Goal: Contribute content: Contribute content

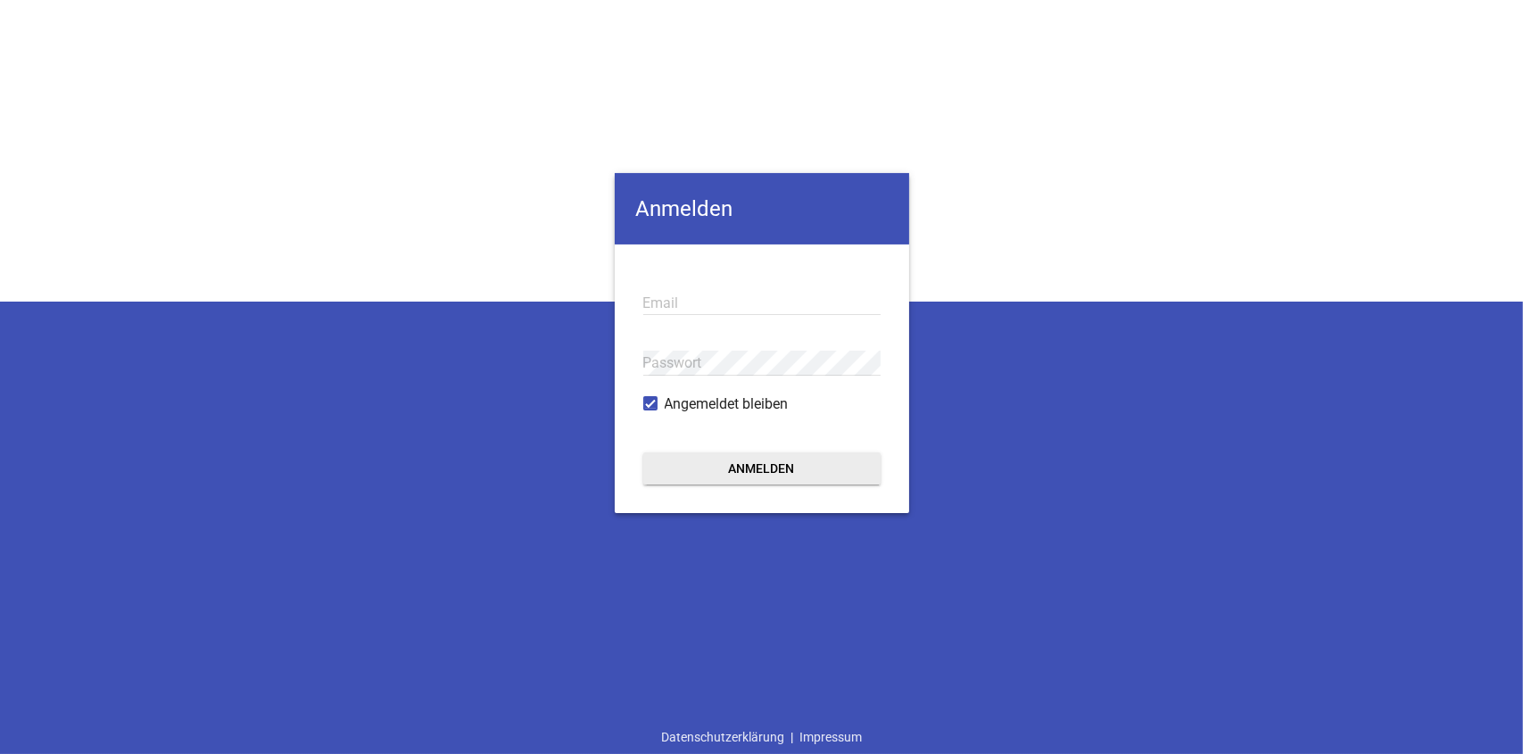
type input "[EMAIL_ADDRESS][DOMAIN_NAME]"
click at [813, 468] on button "Anmelden" at bounding box center [761, 468] width 237 height 32
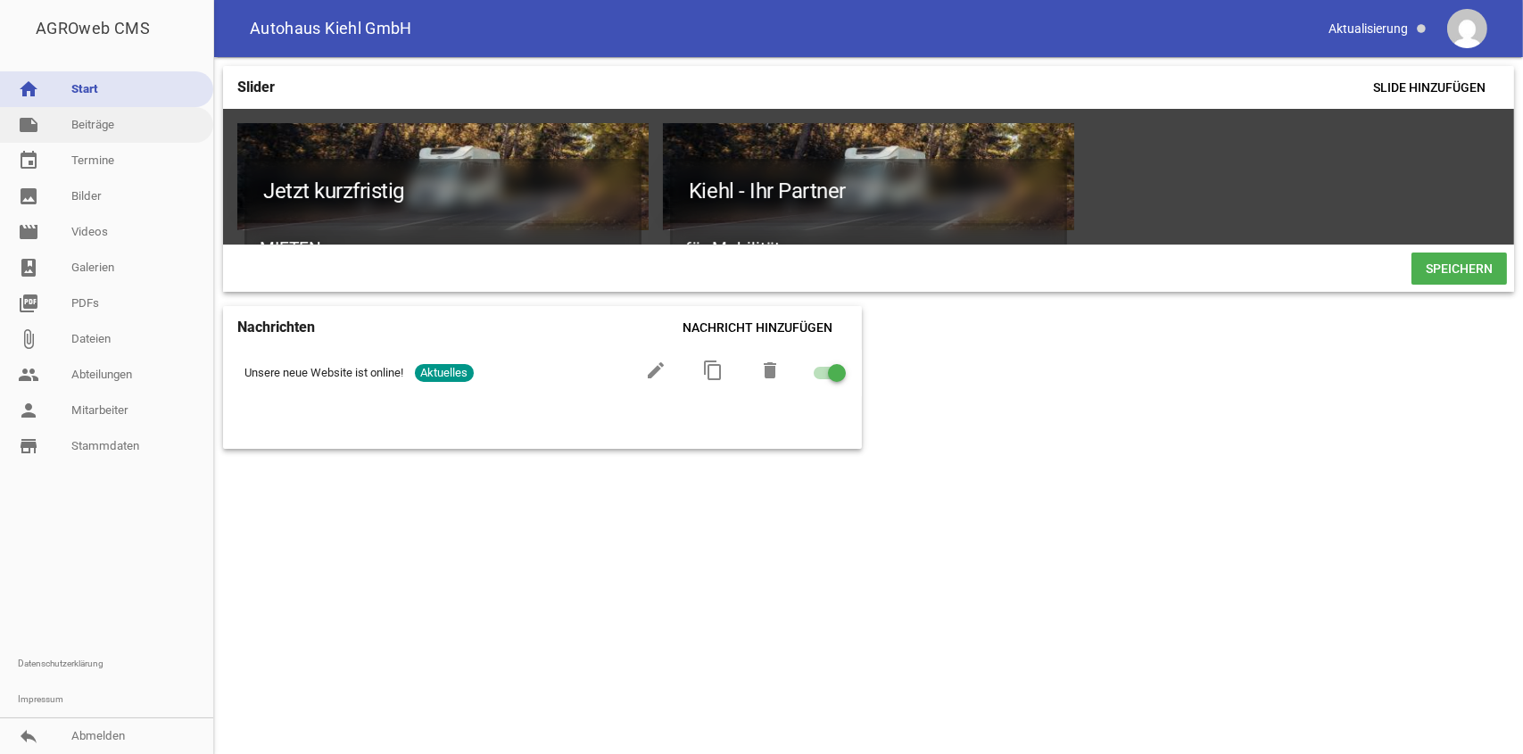
click at [120, 126] on link "note Beiträge" at bounding box center [106, 125] width 213 height 36
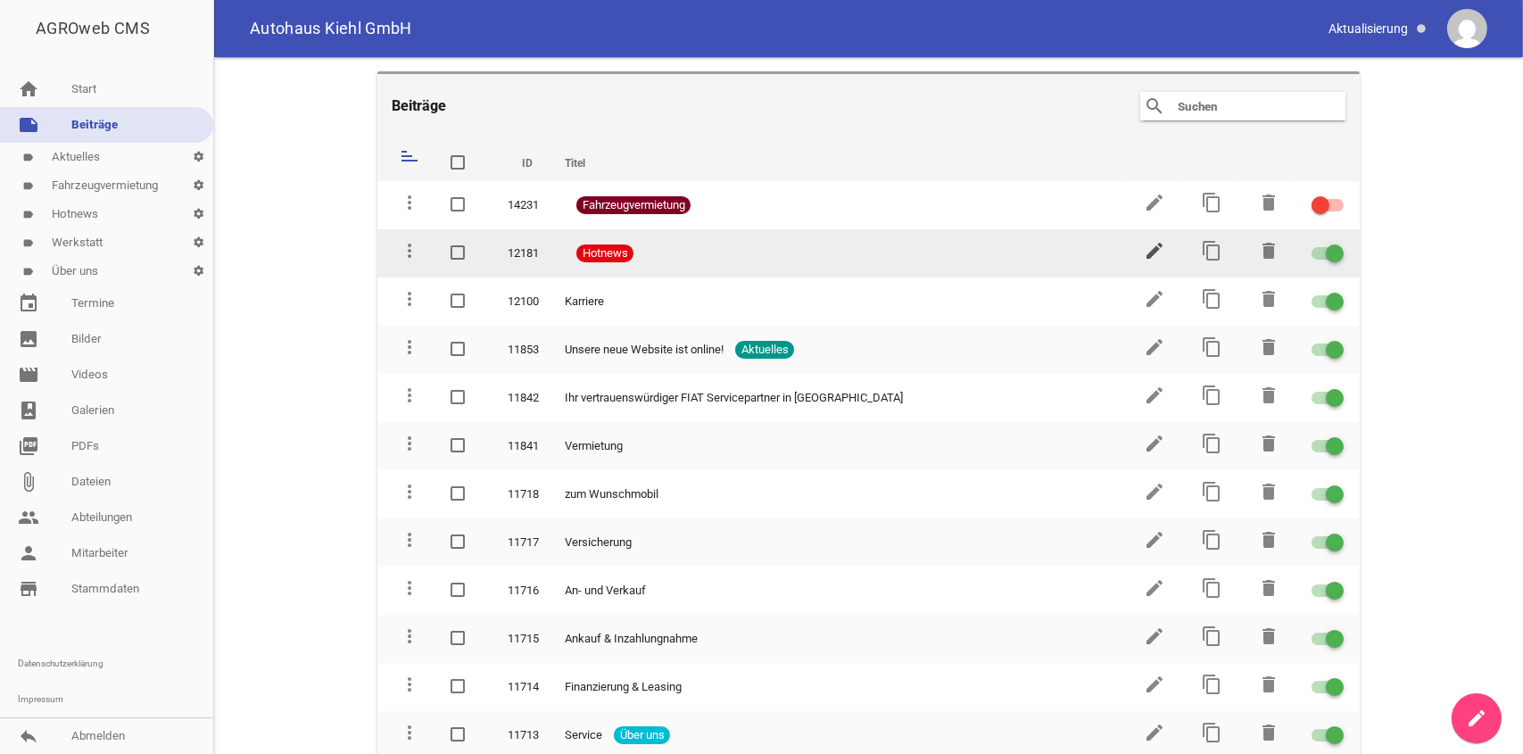
click at [1145, 252] on icon "edit" at bounding box center [1154, 250] width 21 height 21
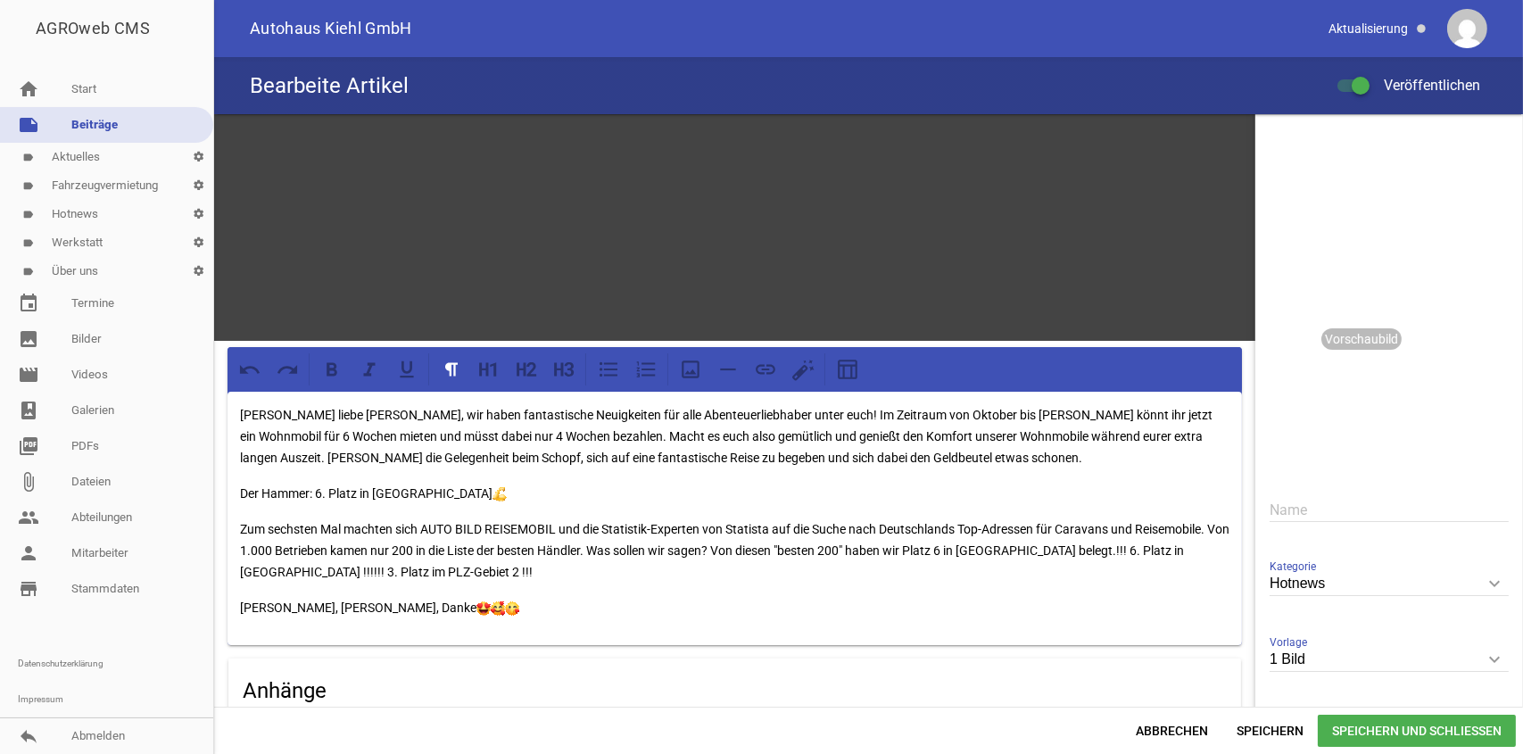
scroll to position [89, 0]
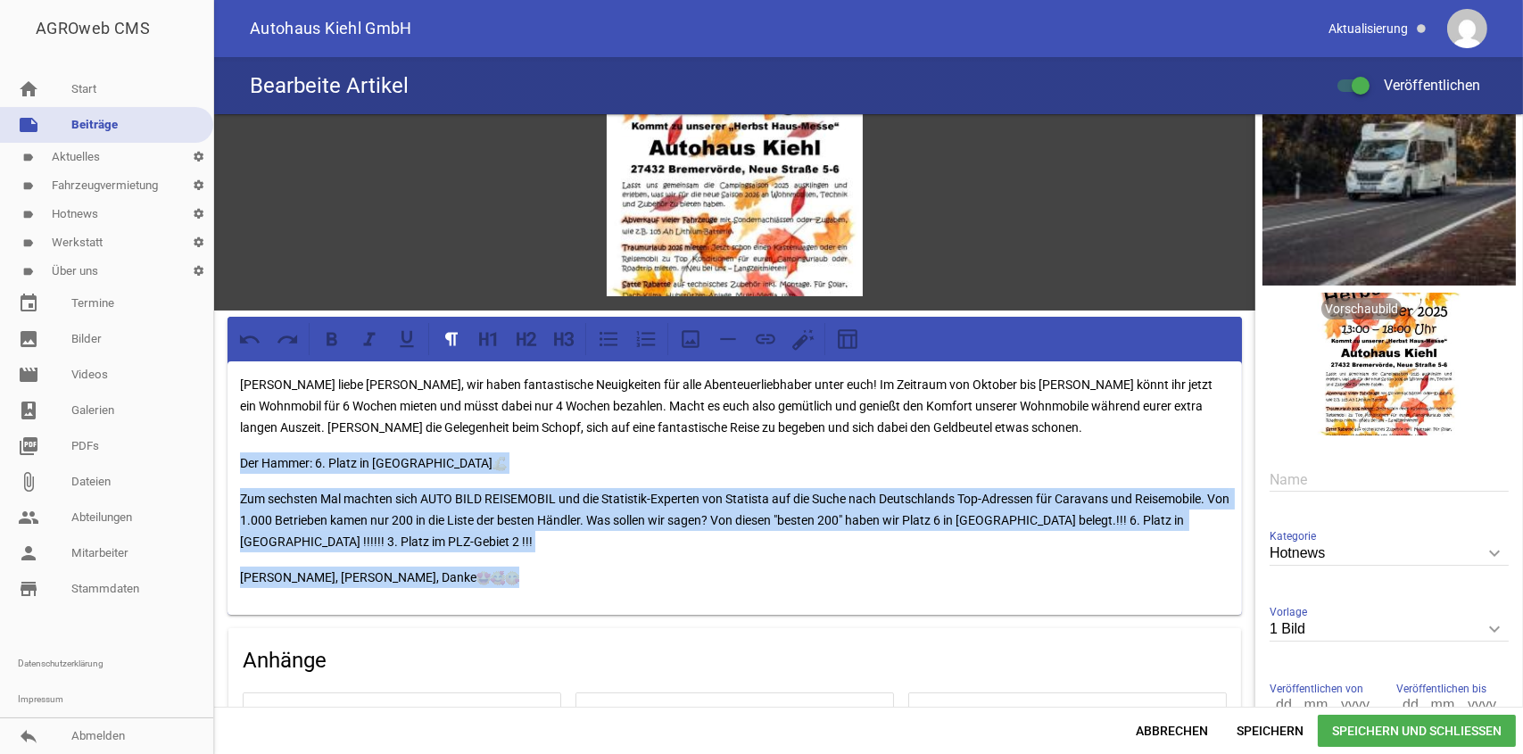
drag, startPoint x: 236, startPoint y: 456, endPoint x: 1120, endPoint y: 566, distance: 891.1
click at [1120, 566] on div "[PERSON_NAME] liebe [PERSON_NAME], wir haben fantastische Neuigkeiten für alle …" at bounding box center [735, 487] width 1015 height 253
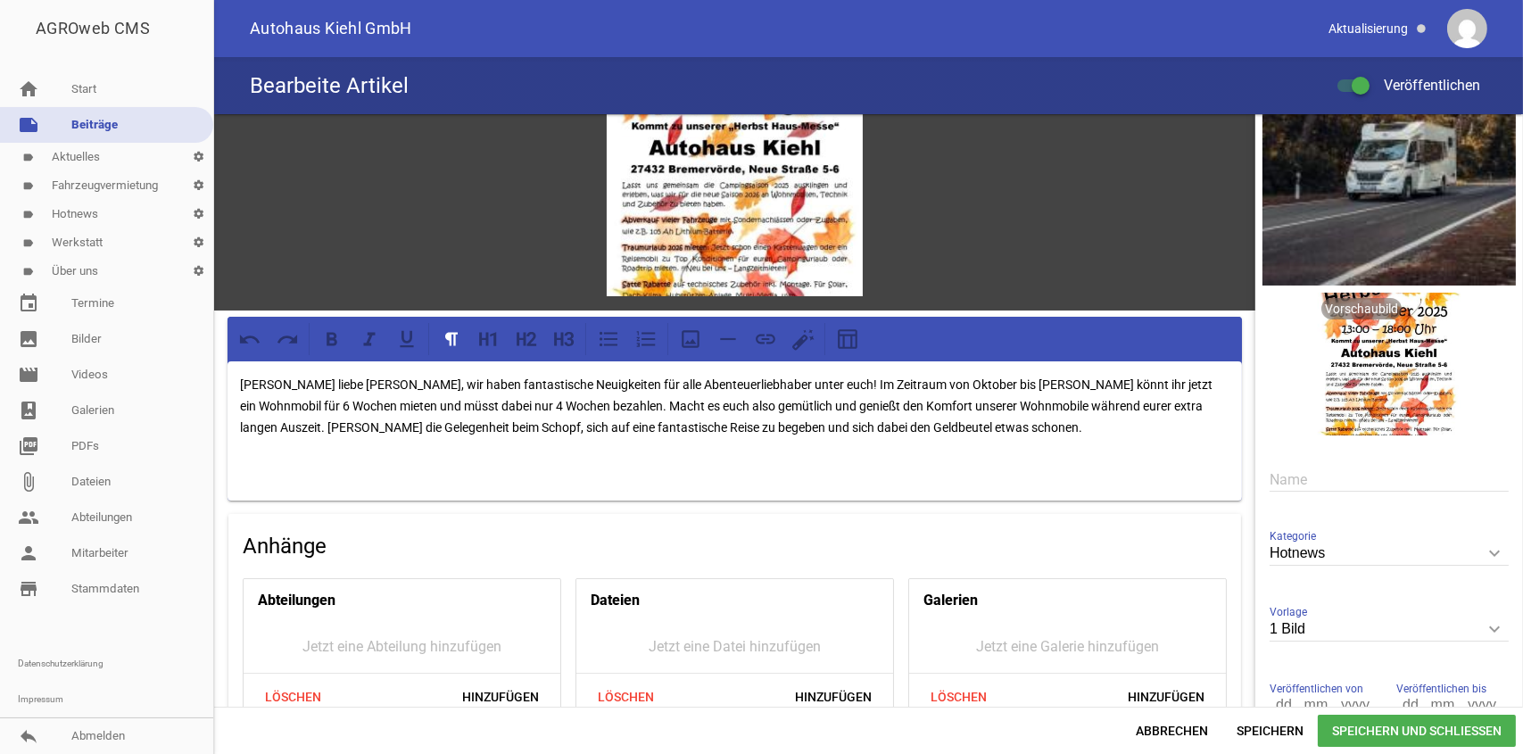
click at [236, 376] on div "[PERSON_NAME] liebe [PERSON_NAME], wir haben fantastische Neuigkeiten für alle …" at bounding box center [735, 430] width 1015 height 139
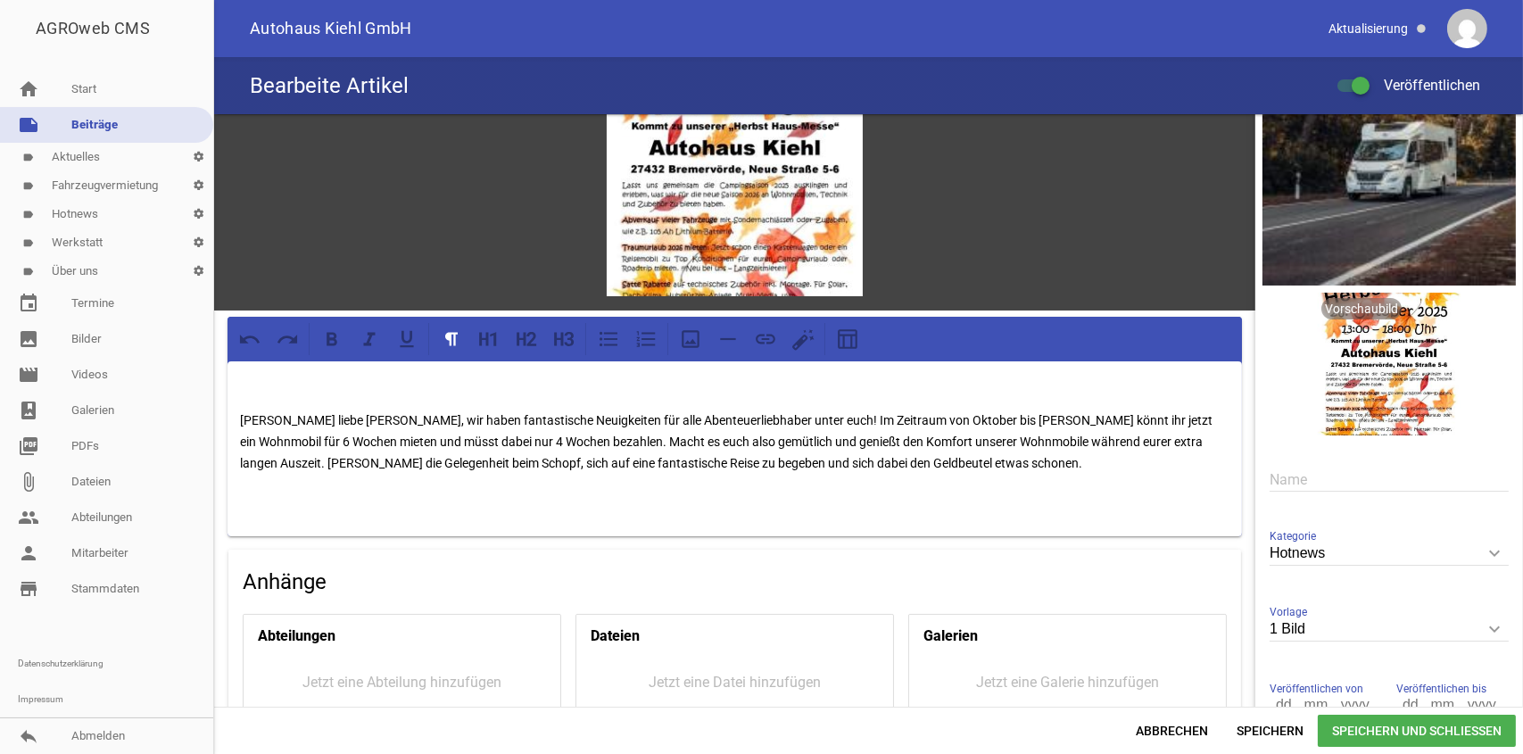
click at [118, 137] on link "note Beiträge" at bounding box center [106, 125] width 213 height 36
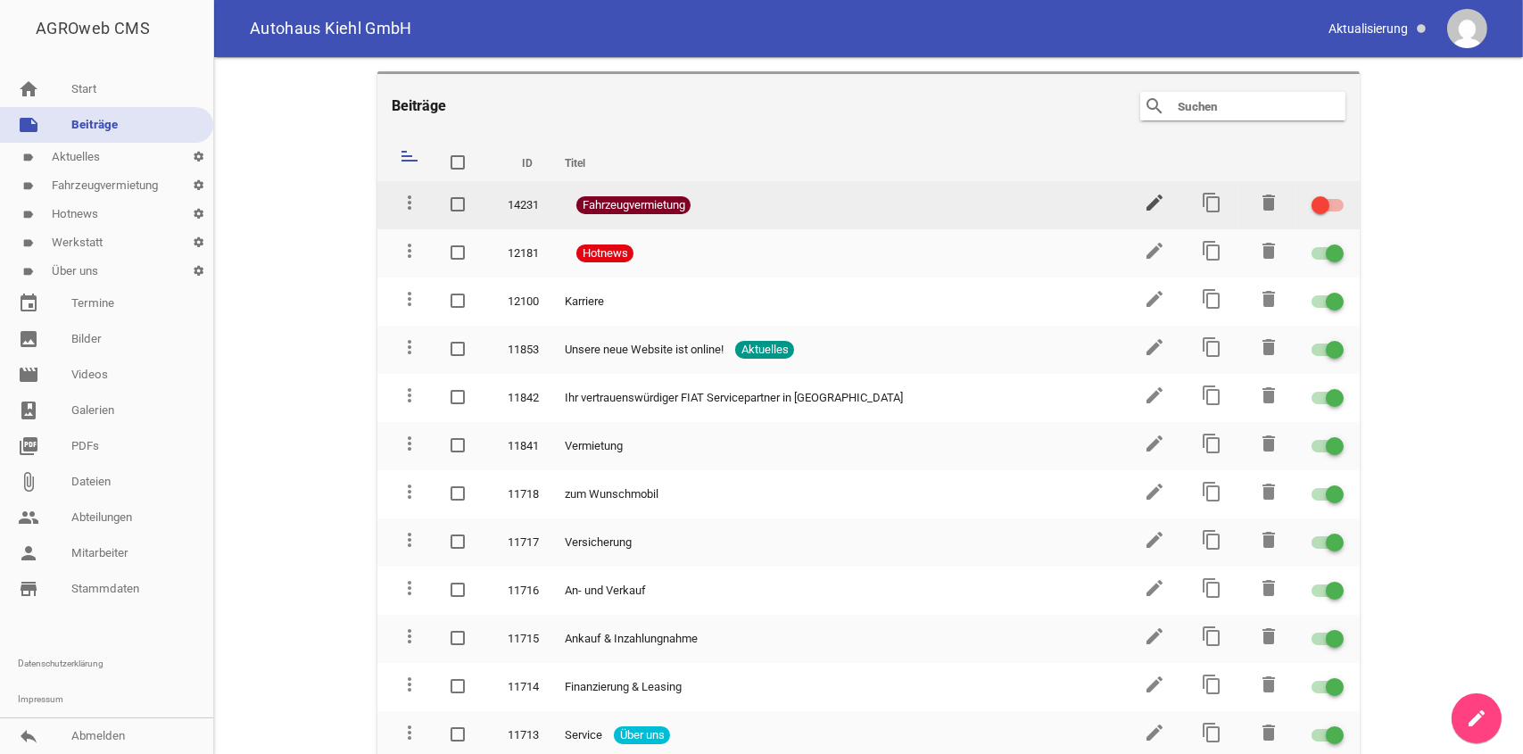
drag, startPoint x: 1162, startPoint y: 193, endPoint x: 1153, endPoint y: 201, distance: 12.0
click at [1159, 198] on td "edit" at bounding box center [1152, 205] width 57 height 48
click at [1149, 201] on icon "edit" at bounding box center [1154, 202] width 21 height 21
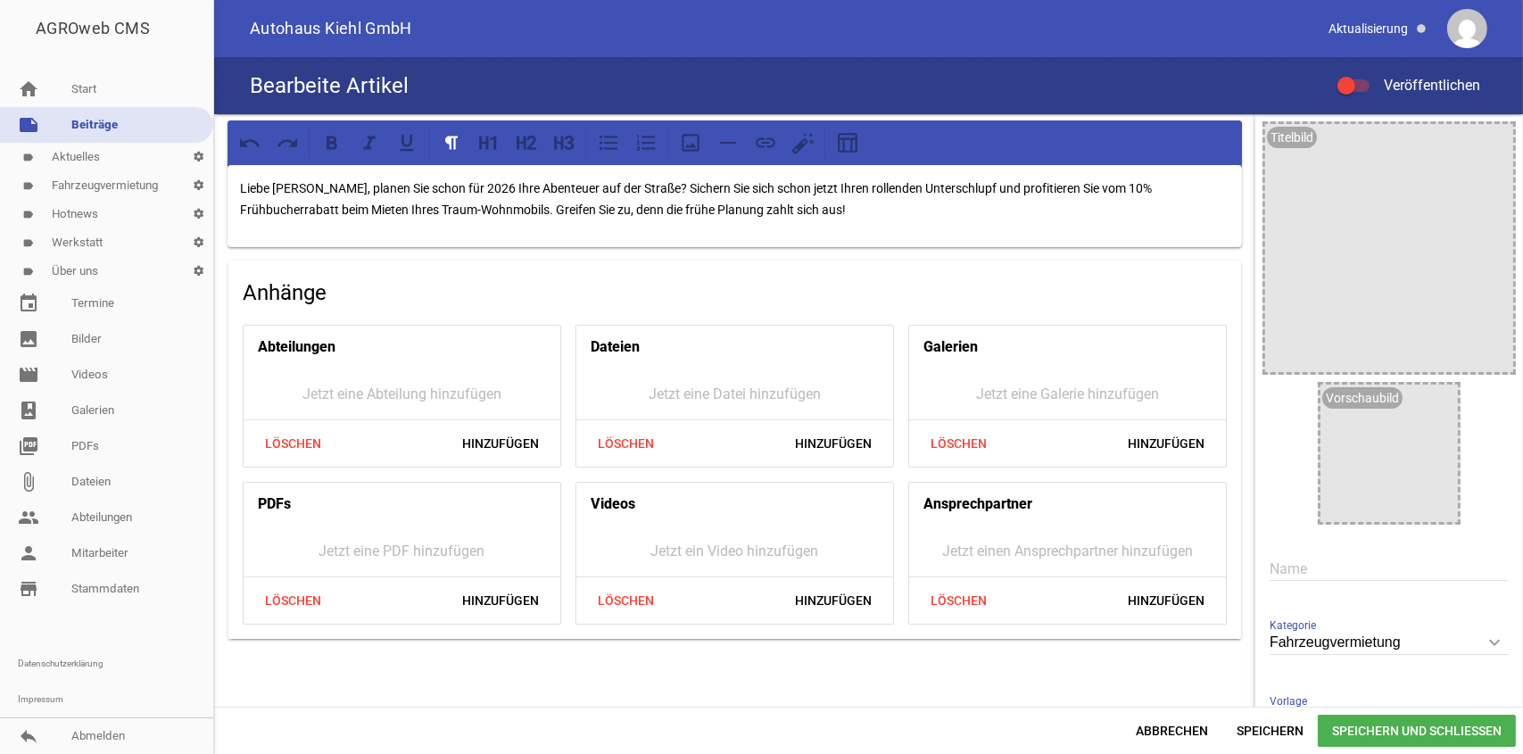
click at [763, 211] on p "Liebe [PERSON_NAME], planen Sie schon für 2026 Ihre Abenteuer auf der Straße? S…" at bounding box center [735, 199] width 990 height 43
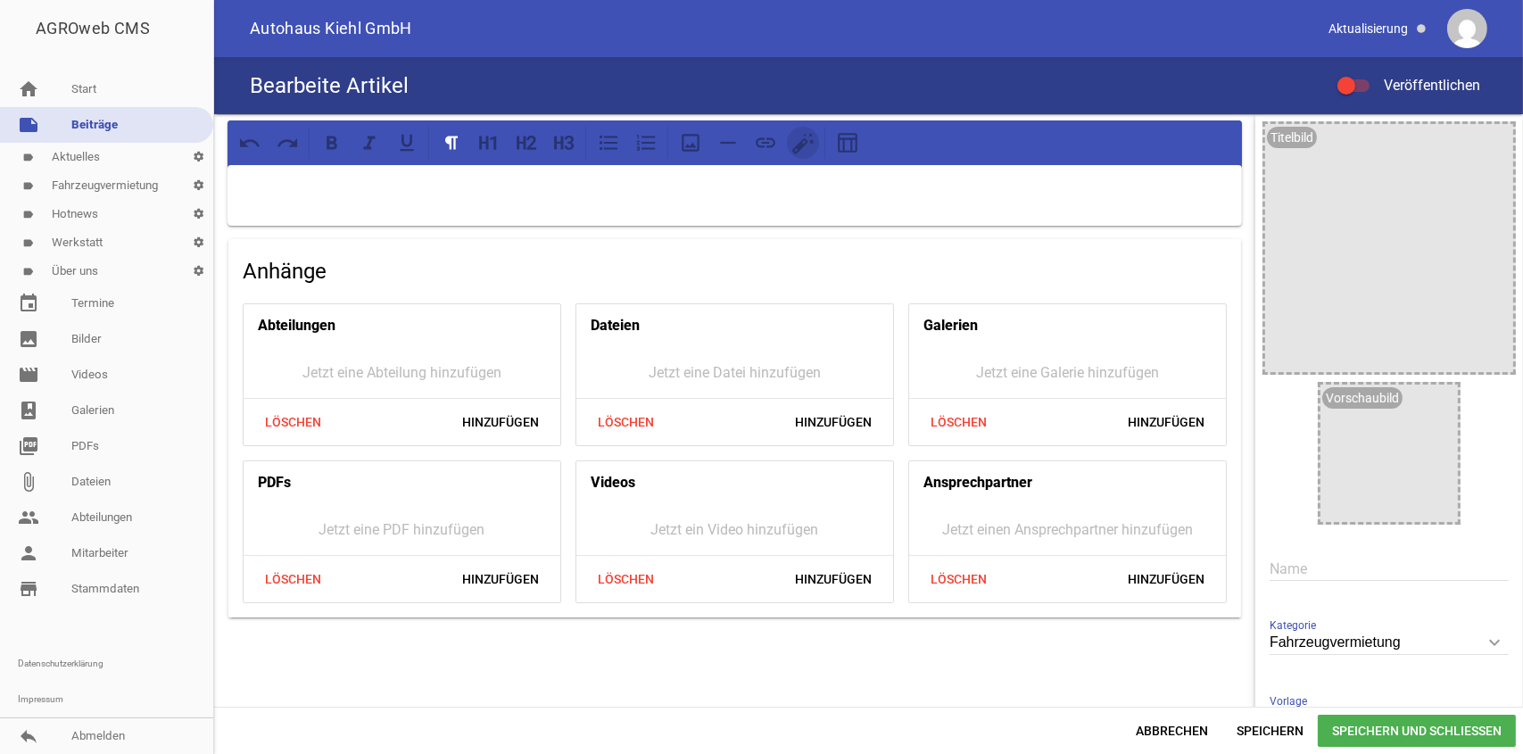
click at [808, 149] on icon at bounding box center [802, 142] width 23 height 23
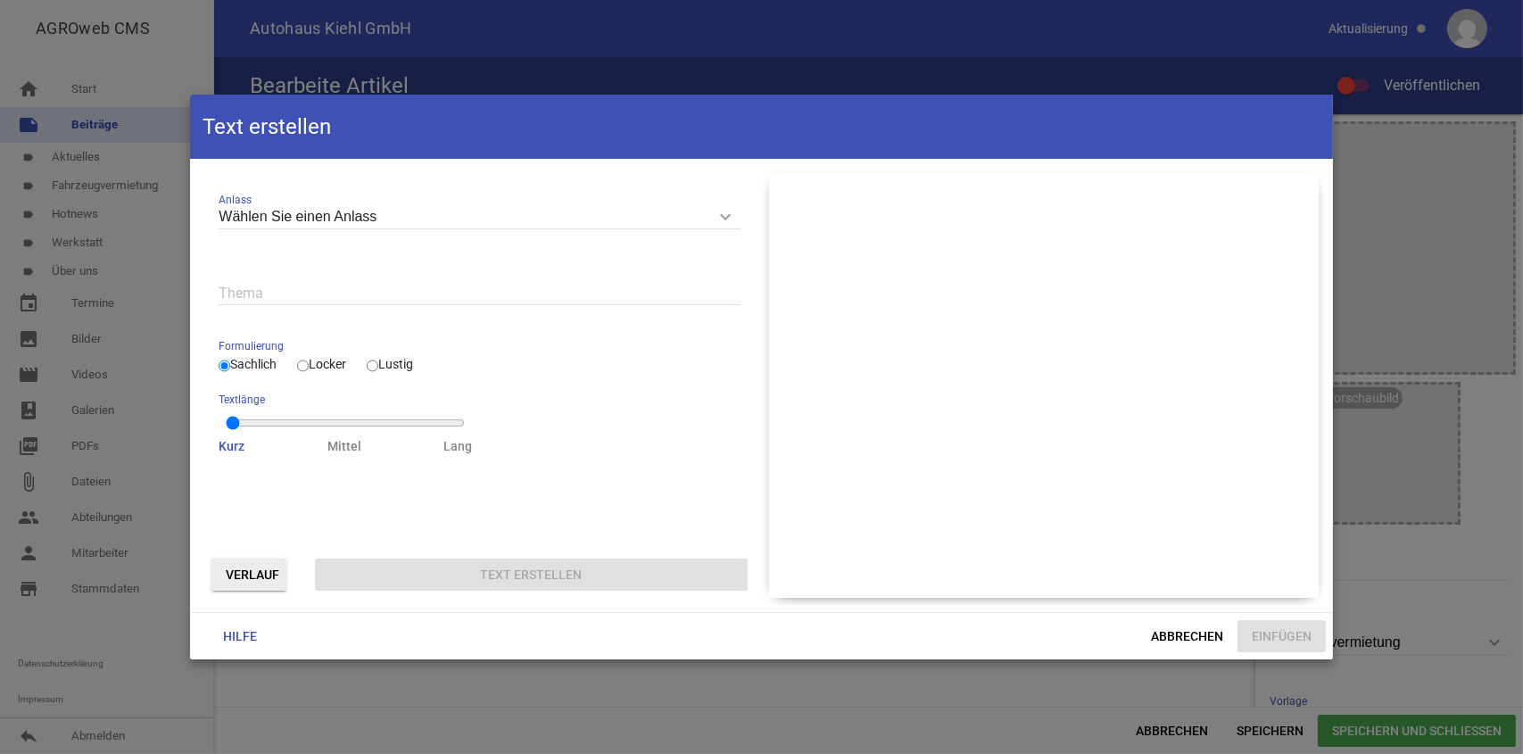
click at [436, 217] on input "Wählen Sie einen Anlass" at bounding box center [479, 217] width 521 height 24
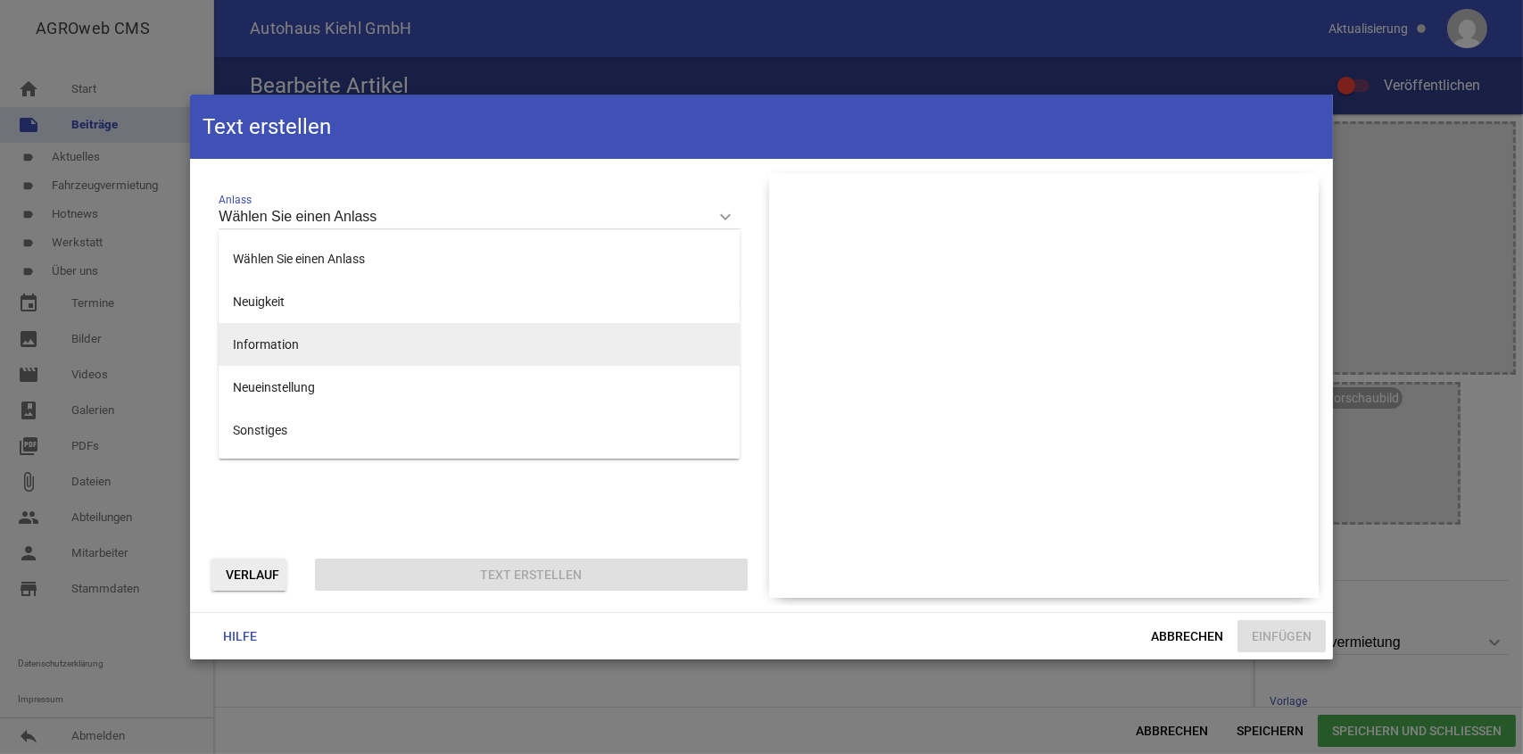
click at [302, 338] on li "Information" at bounding box center [479, 344] width 521 height 43
type input "Information"
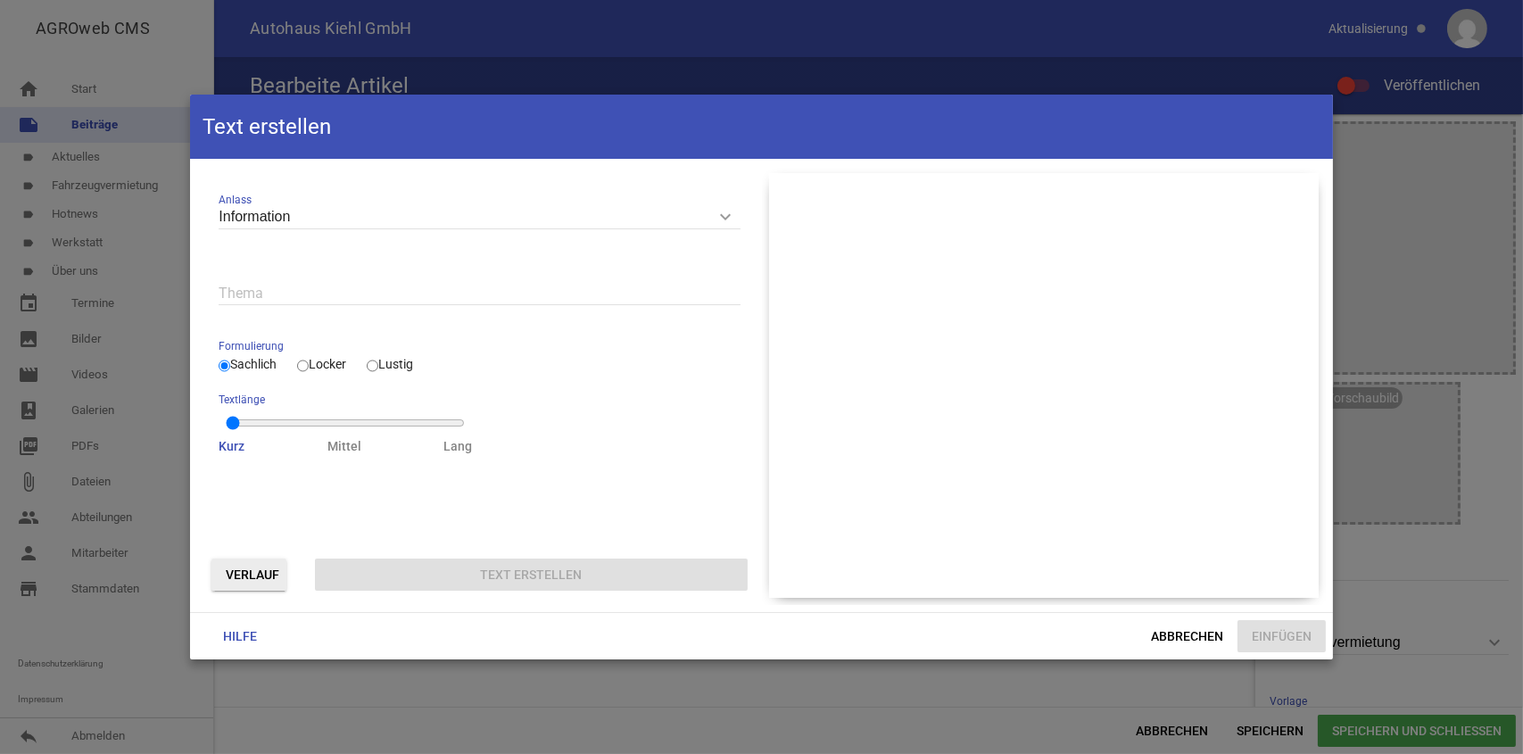
click at [309, 366] on input "Locker" at bounding box center [303, 365] width 12 height 21
radio input "true"
click at [255, 296] on input "text" at bounding box center [479, 293] width 521 height 24
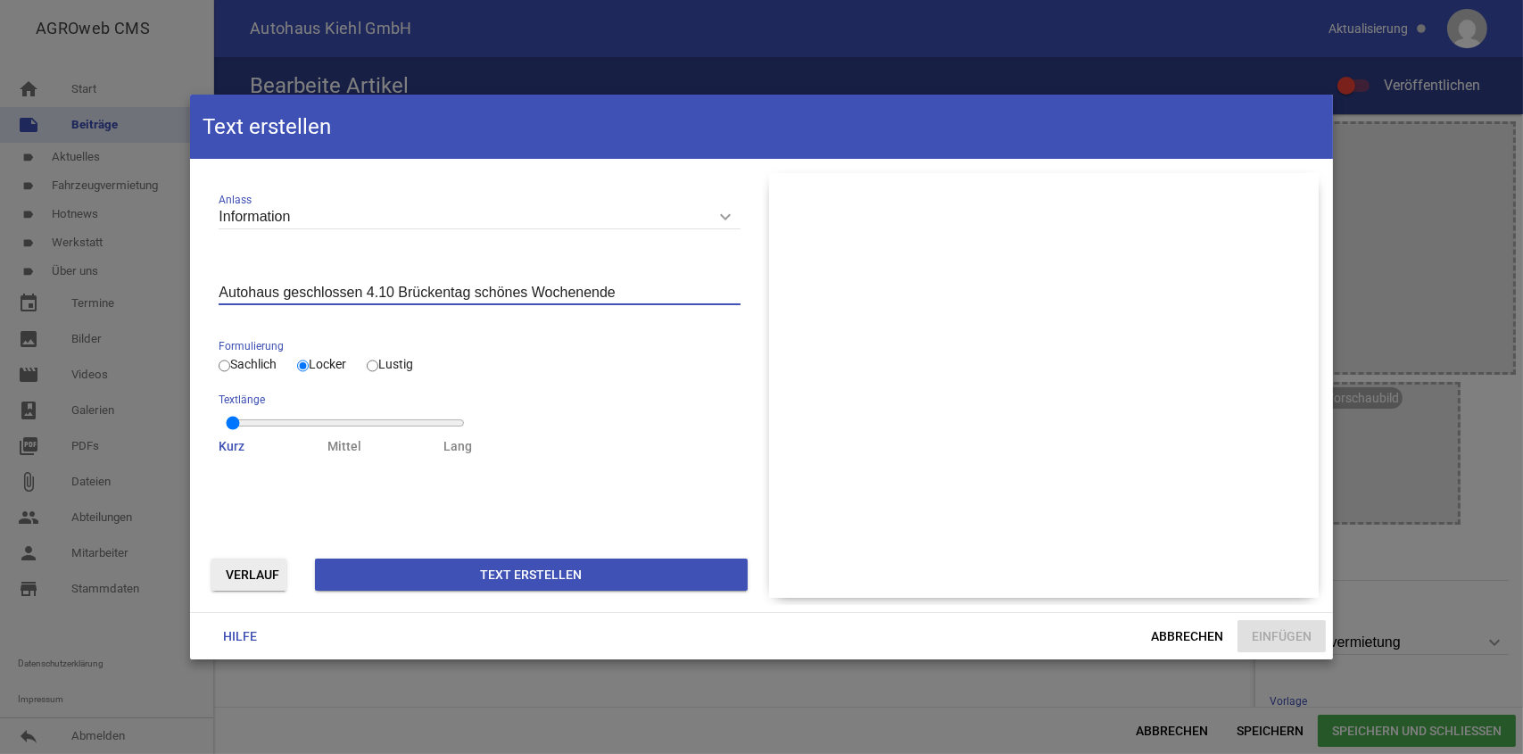
type input "Autohaus geschlossen 4.10 Brückentag schönes Wochenende"
click at [543, 568] on button "Text erstellen" at bounding box center [531, 575] width 432 height 32
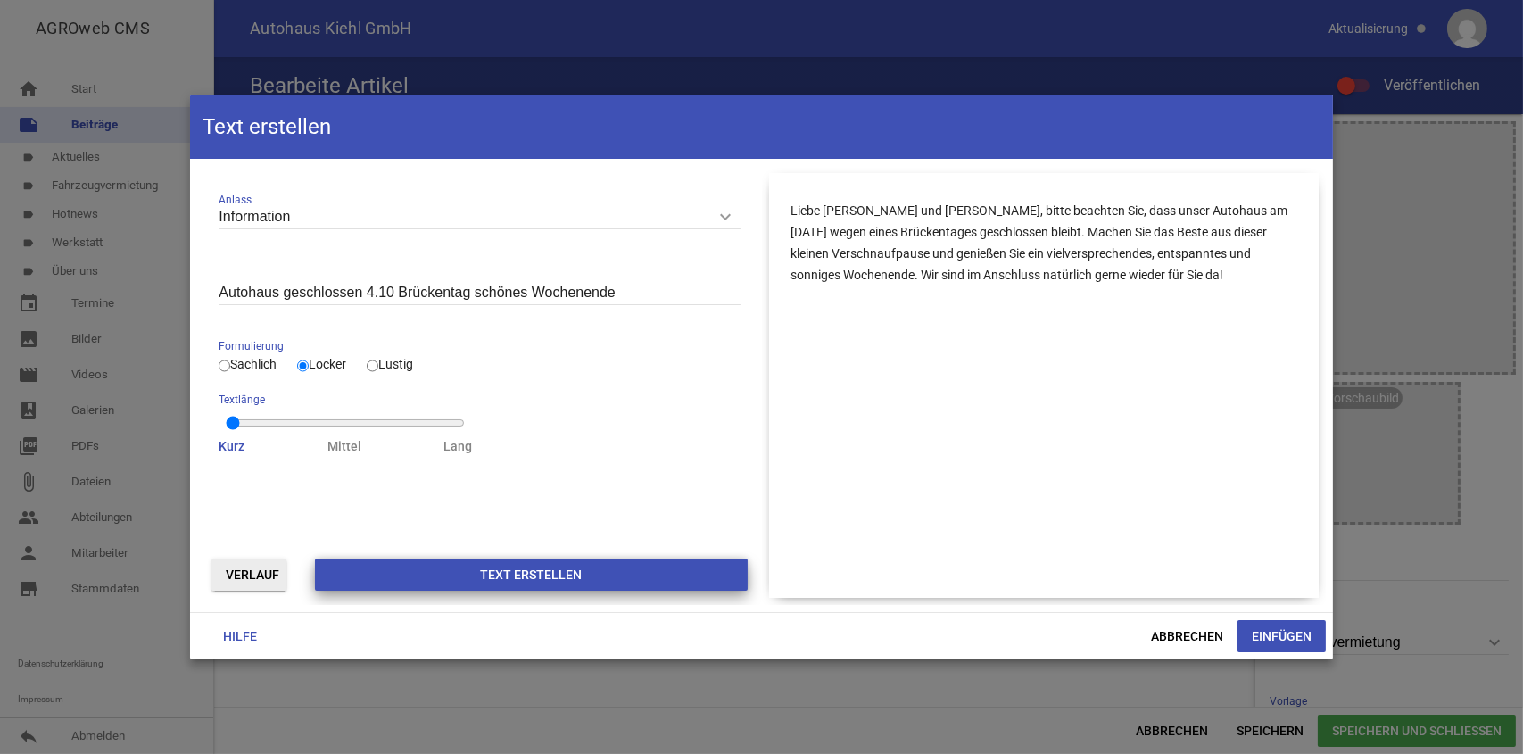
click at [572, 574] on button "Text erstellen" at bounding box center [531, 575] width 432 height 32
click at [573, 574] on button "Text erstellen" at bounding box center [531, 575] width 432 height 32
click at [373, 367] on div "Formulierung Sachlich Locker Lustig" at bounding box center [479, 356] width 521 height 39
click at [376, 367] on input "Lustig" at bounding box center [373, 365] width 12 height 21
radio input "true"
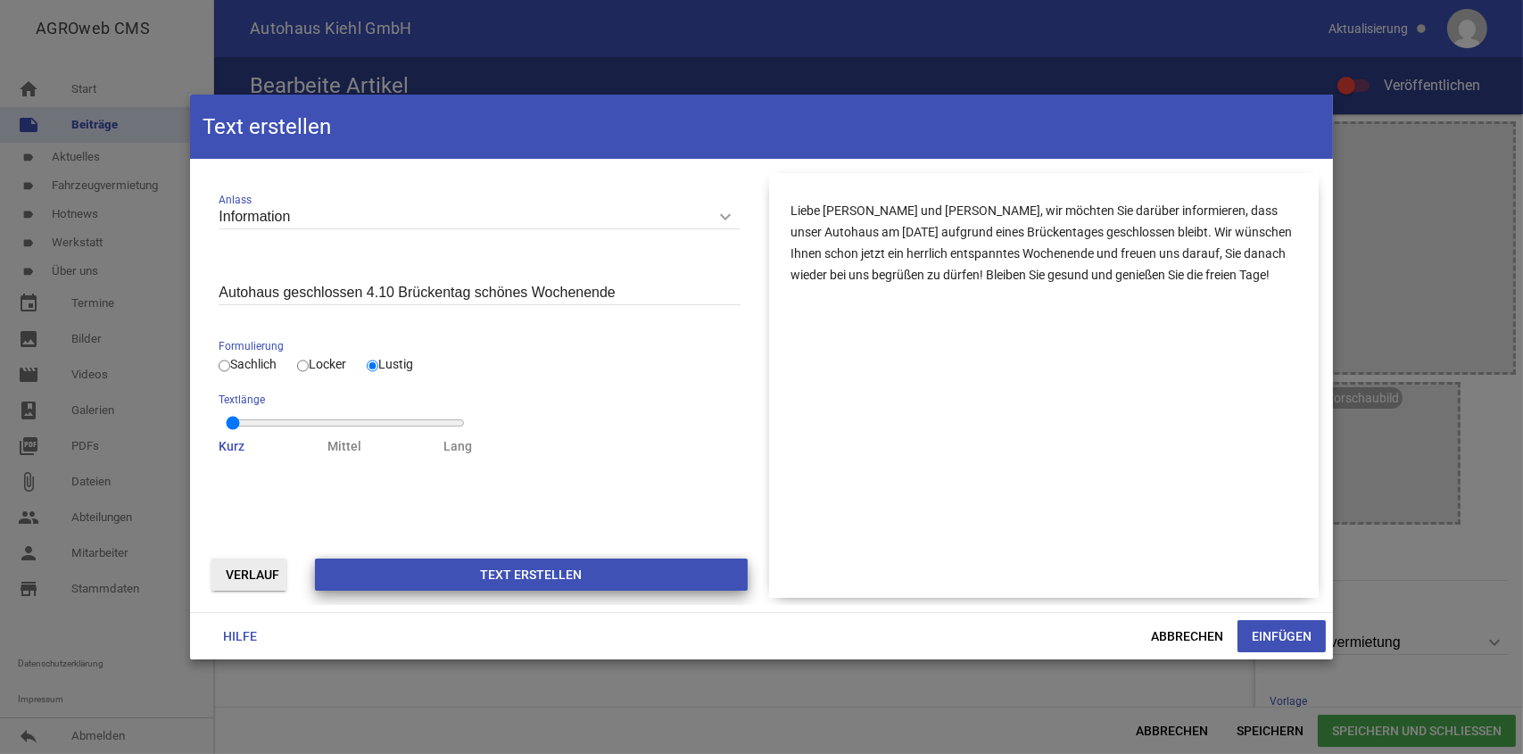
click at [498, 572] on button "Text erstellen" at bounding box center [531, 575] width 432 height 32
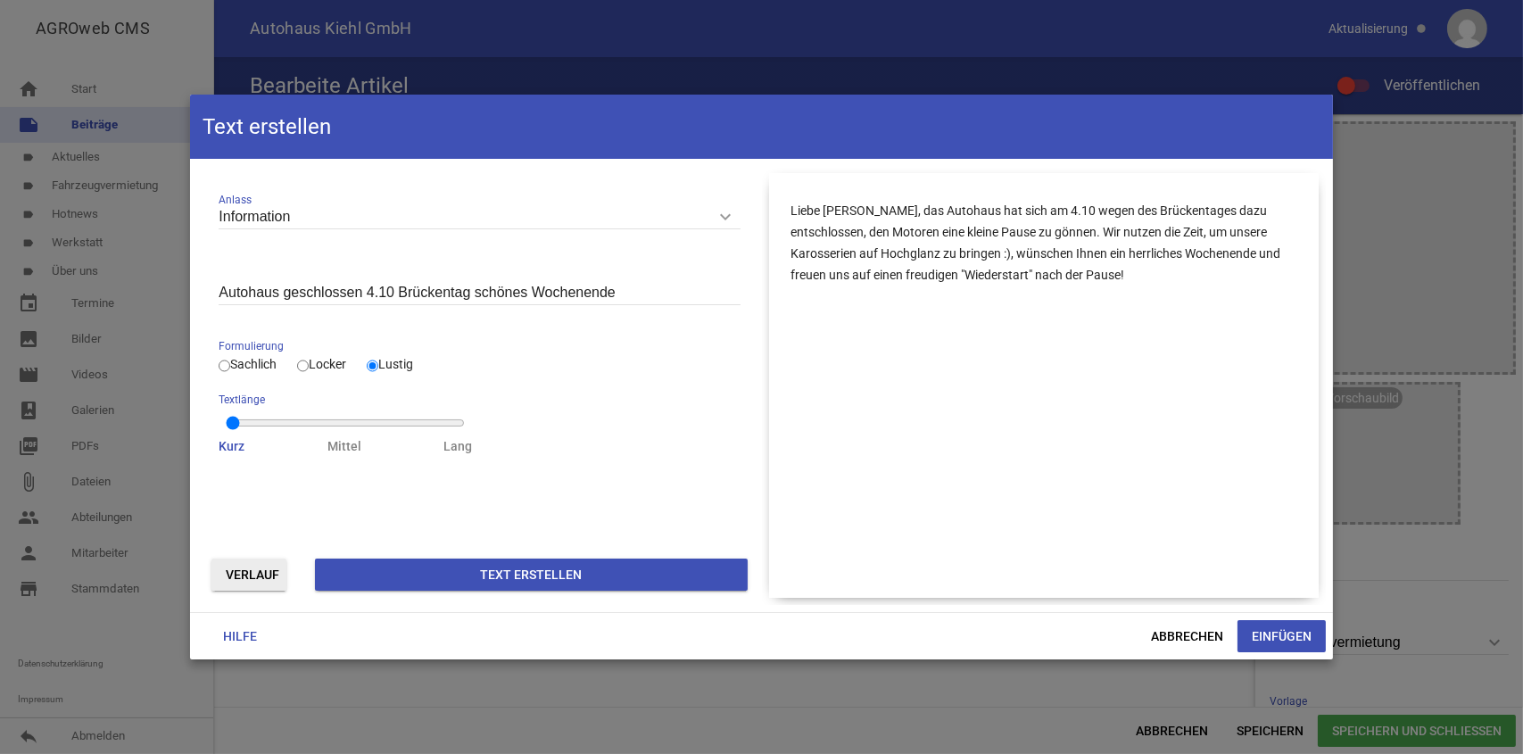
click at [306, 368] on input "Locker" at bounding box center [303, 365] width 12 height 21
radio input "true"
click at [531, 577] on button "Text erstellen" at bounding box center [531, 575] width 432 height 32
click at [390, 294] on input "Autohaus geschlossen 4.10 Brückentag schönes Wochenende" at bounding box center [479, 293] width 521 height 24
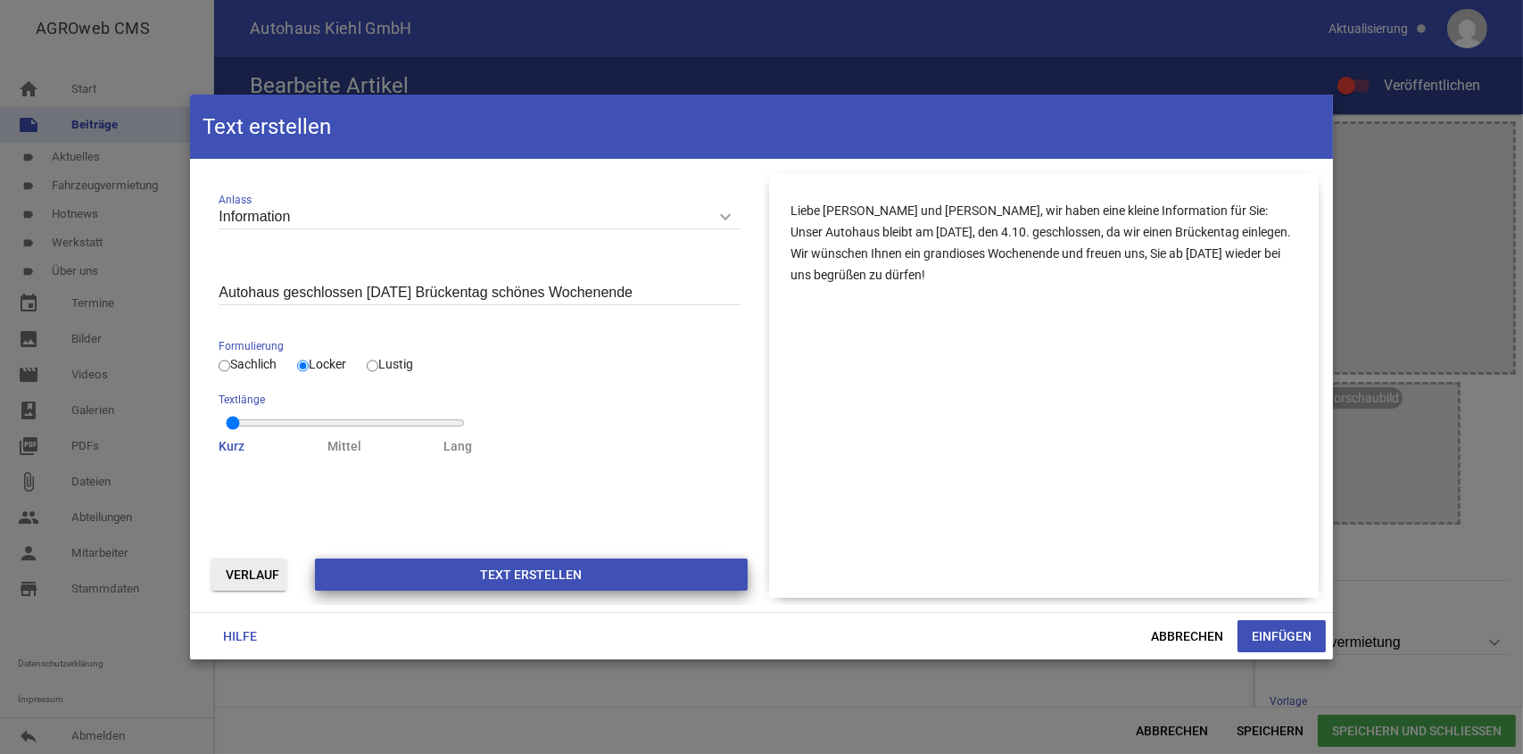
click at [566, 576] on button "Text erstellen" at bounding box center [531, 575] width 432 height 32
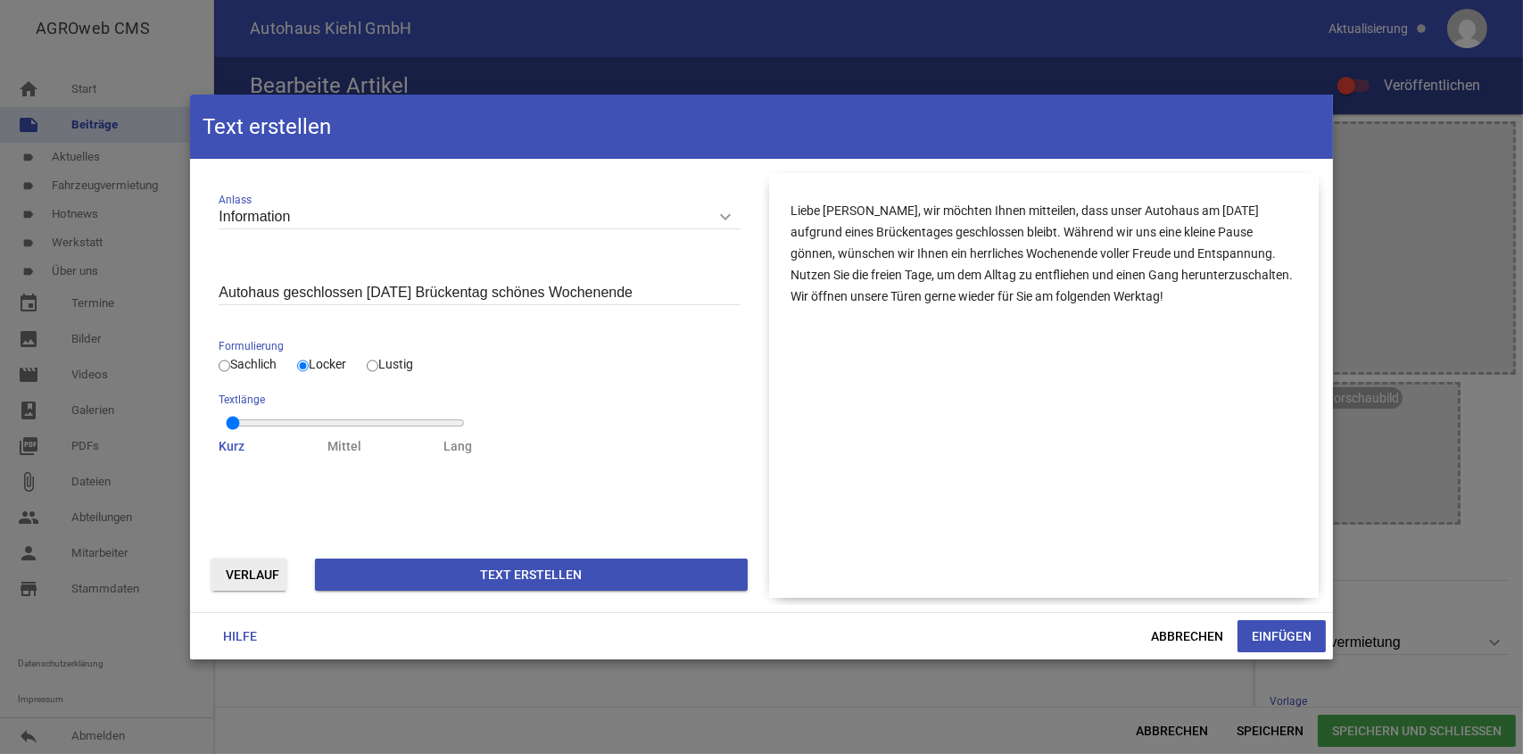
click at [277, 291] on input "Autohaus geschlossen [DATE] Brückentag schönes Wochenende" at bounding box center [479, 293] width 521 height 24
type input "geschlossen [DATE] Brückentag schönes Wochenende"
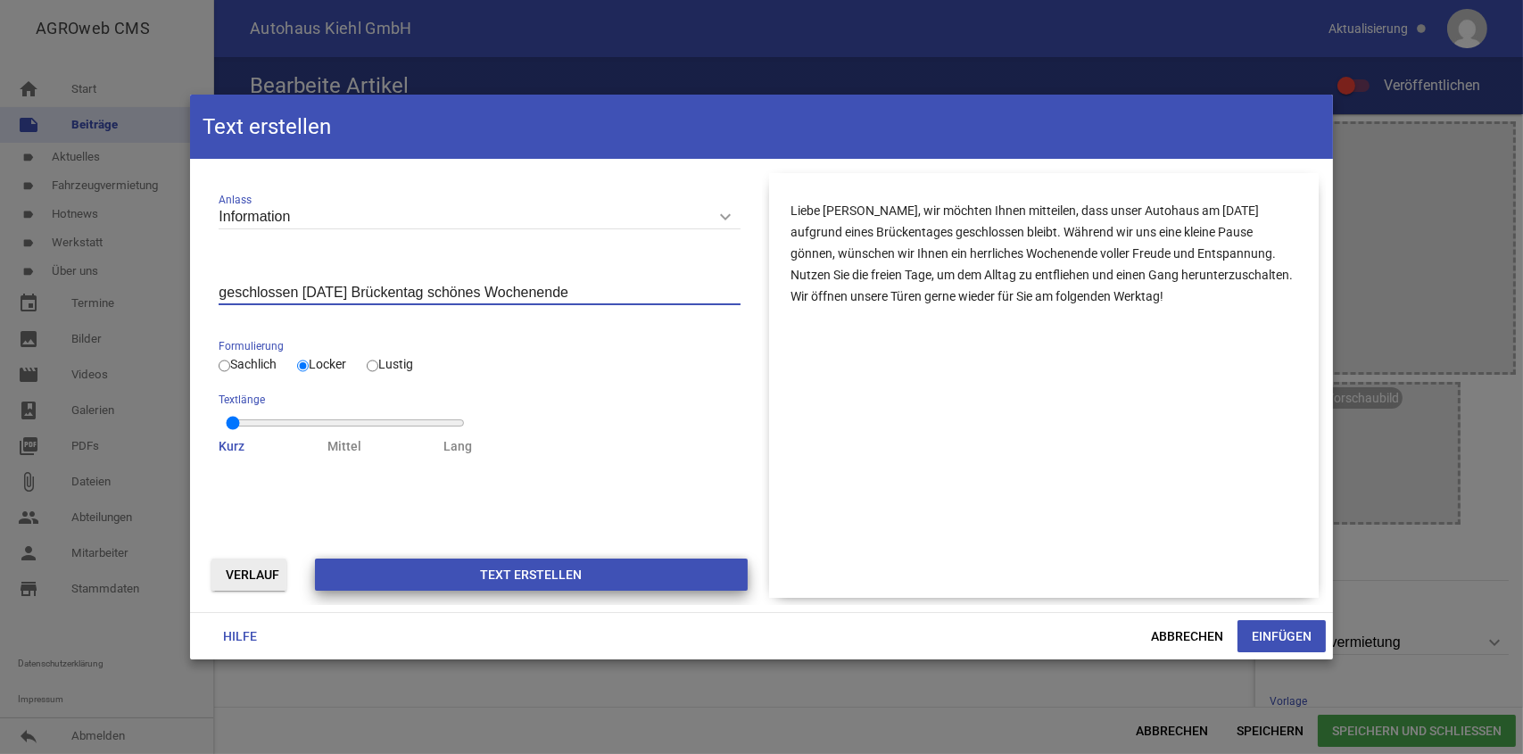
click at [520, 562] on button "Text erstellen" at bounding box center [531, 575] width 432 height 32
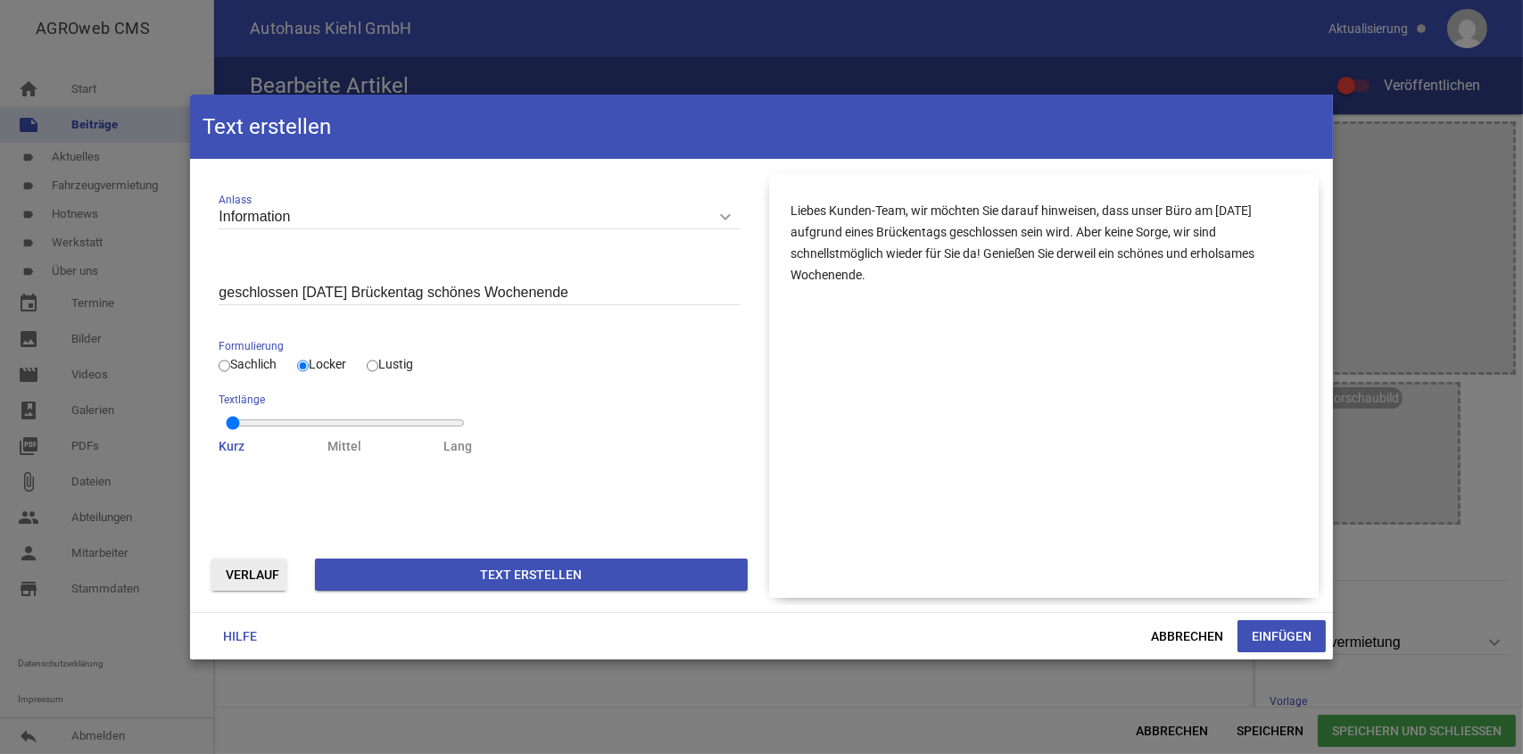
click at [378, 367] on input "Lustig" at bounding box center [373, 365] width 12 height 21
radio input "true"
click at [587, 566] on button "Text erstellen" at bounding box center [531, 575] width 432 height 32
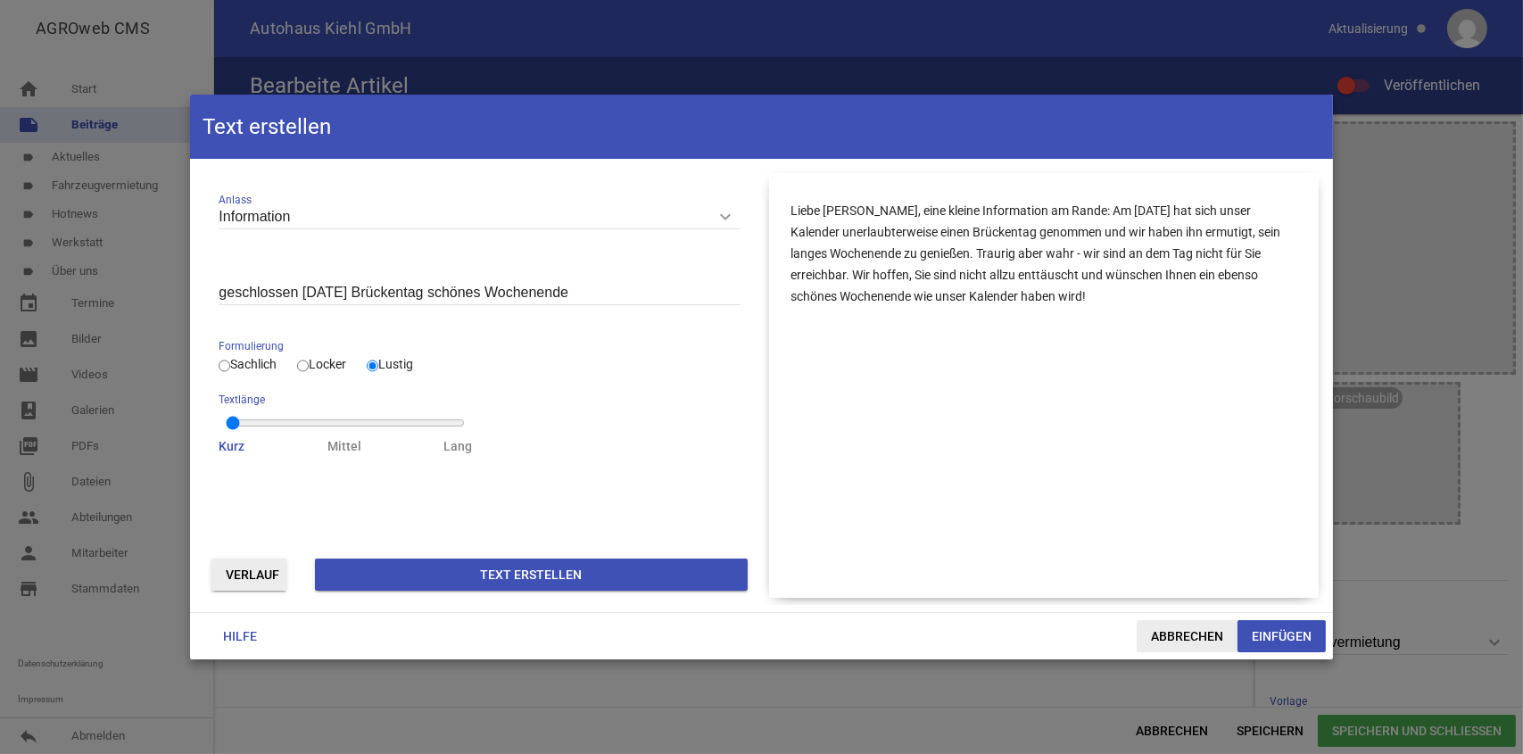
click at [1177, 626] on span "Abbrechen" at bounding box center [1187, 636] width 101 height 32
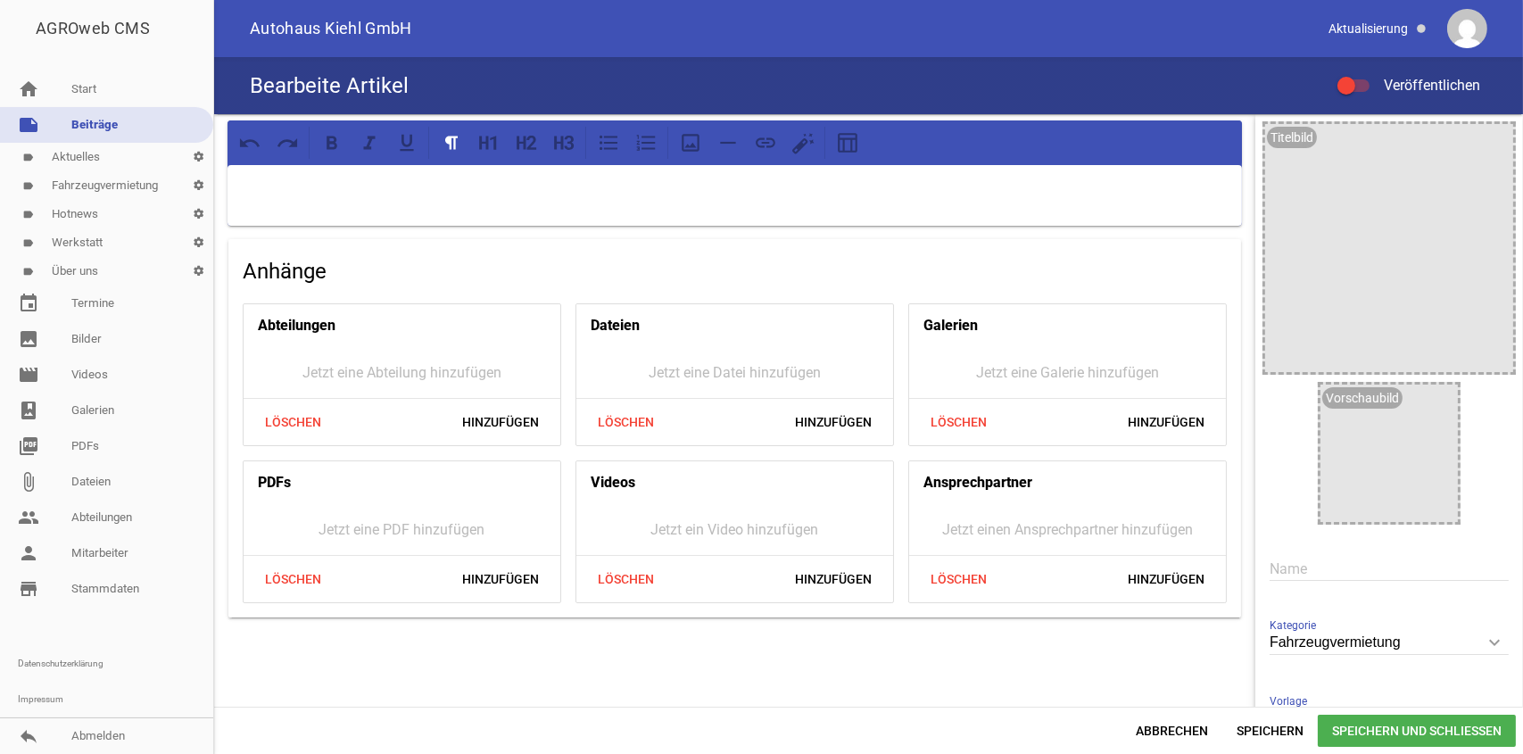
click at [131, 160] on link "label Aktuelles settings" at bounding box center [106, 157] width 213 height 29
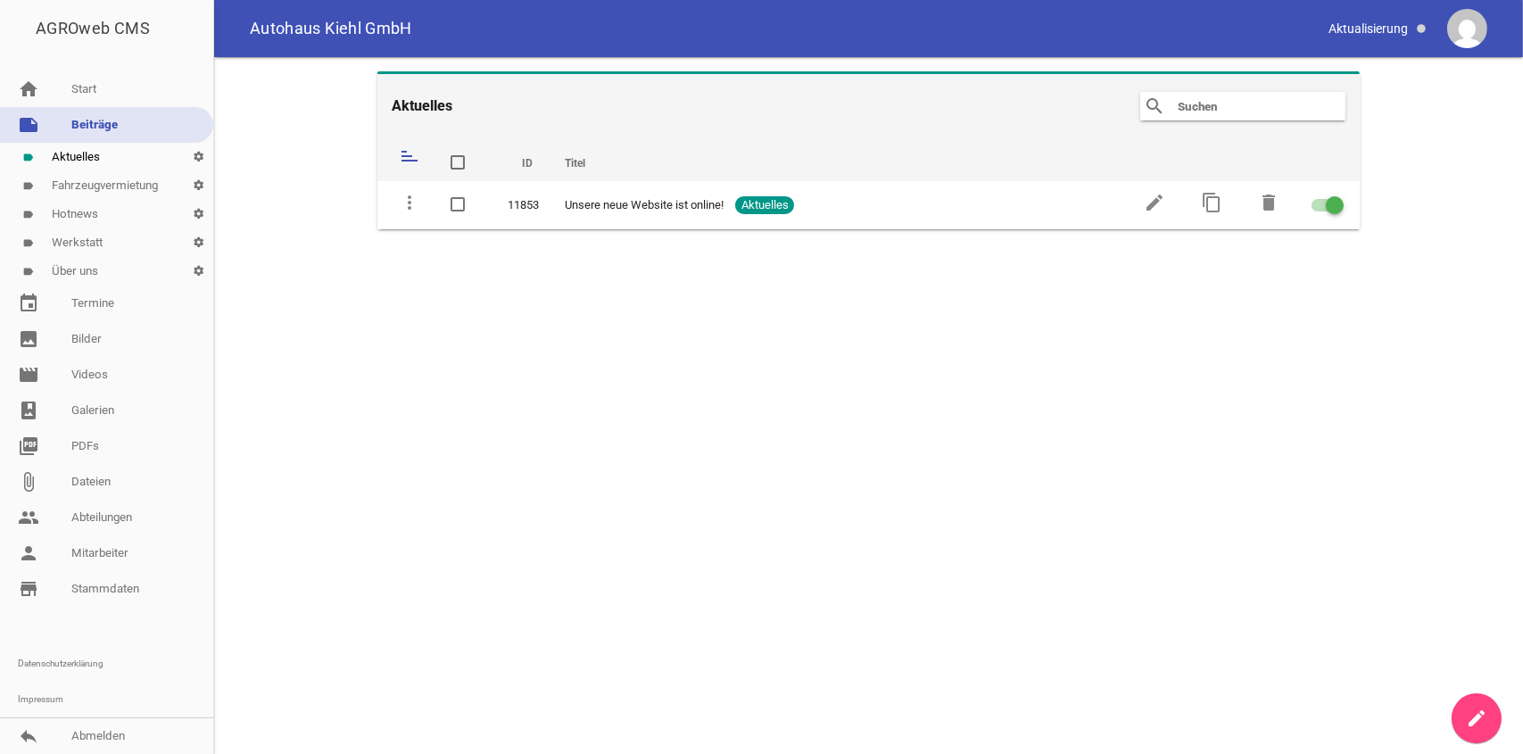
click at [136, 127] on link "note Beiträge" at bounding box center [106, 125] width 213 height 36
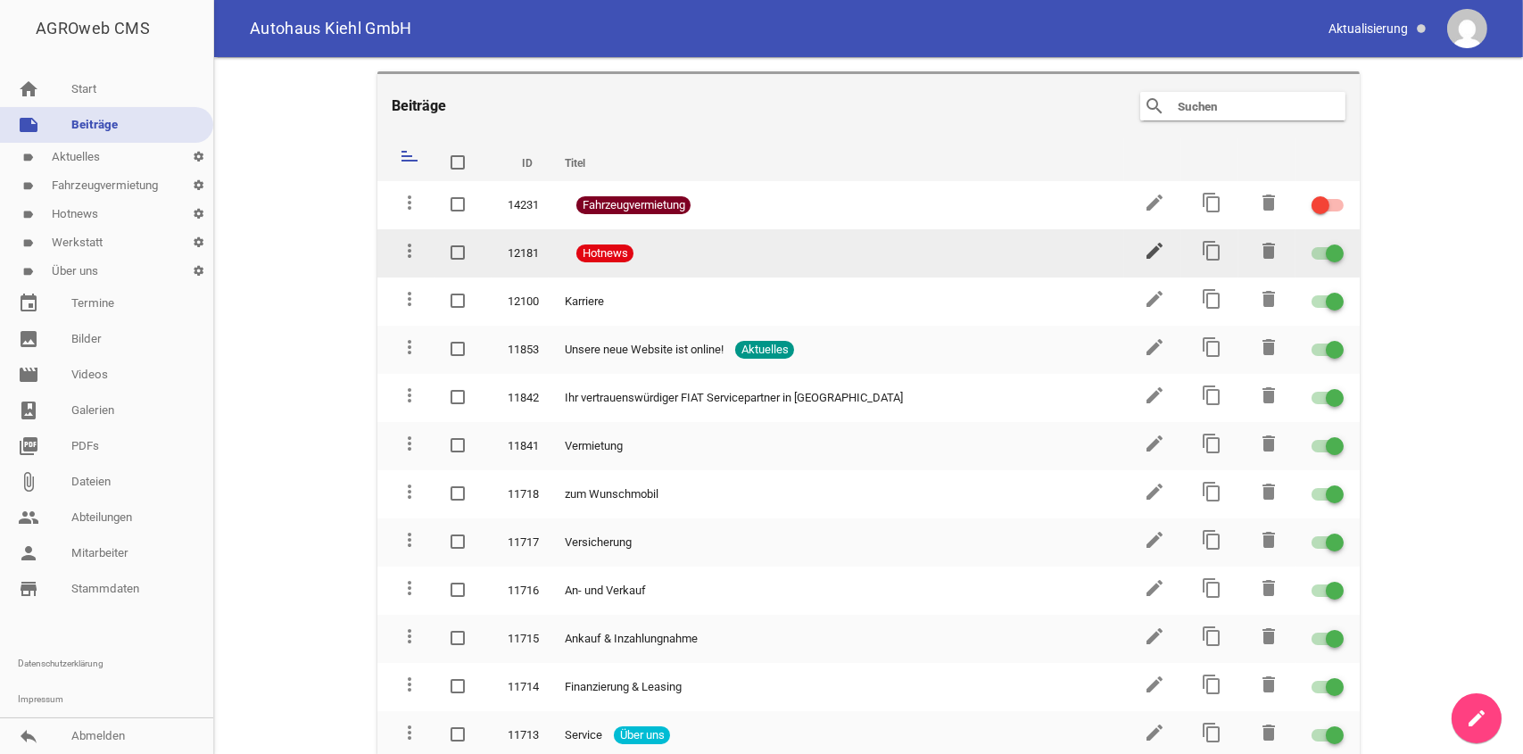
click at [1144, 246] on icon "edit" at bounding box center [1154, 250] width 21 height 21
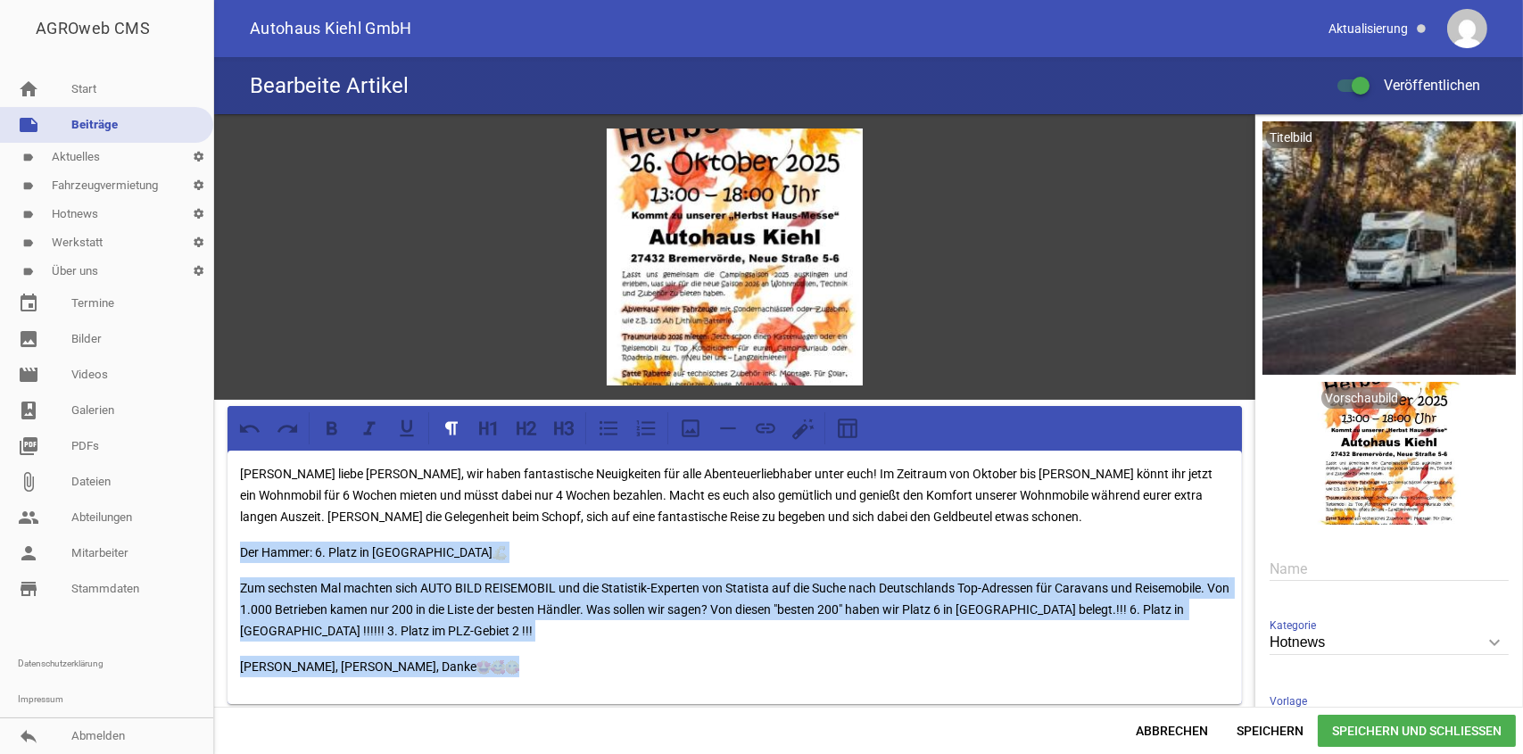
drag, startPoint x: 236, startPoint y: 548, endPoint x: 1166, endPoint y: 655, distance: 935.9
click at [1166, 655] on div "[PERSON_NAME] liebe [PERSON_NAME], wir haben fantastische Neuigkeiten für alle …" at bounding box center [735, 577] width 1015 height 253
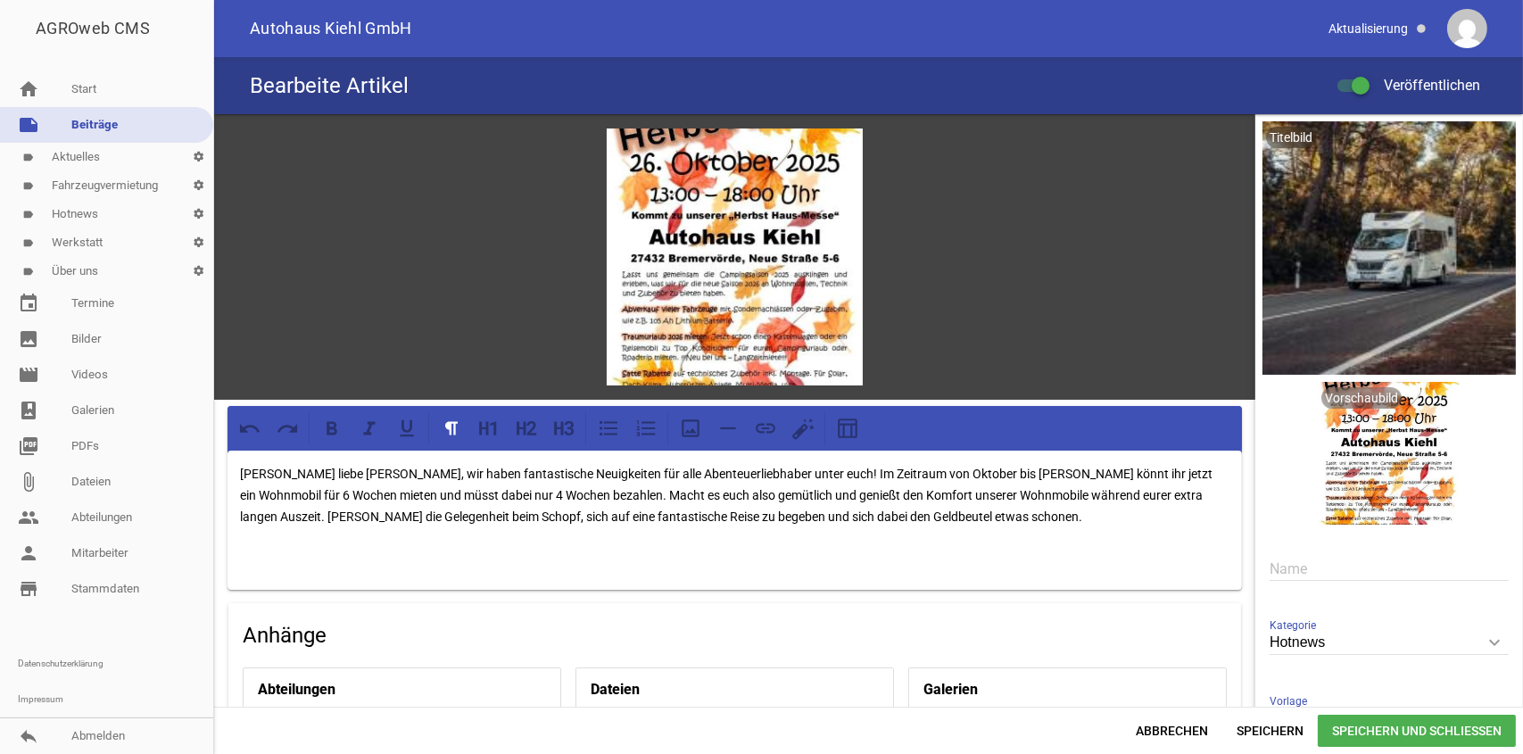
click at [123, 128] on link "note Beiträge" at bounding box center [106, 125] width 213 height 36
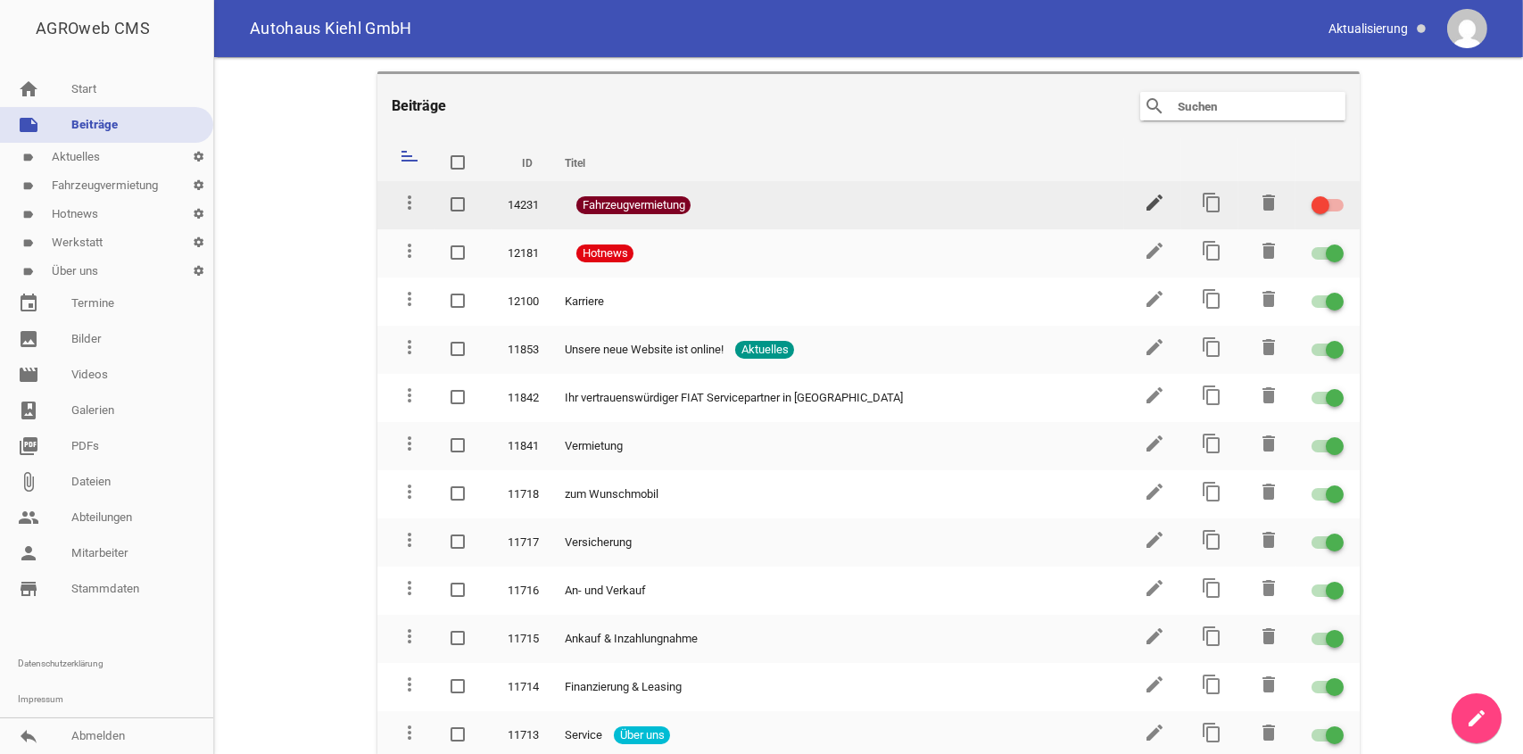
click at [1156, 201] on icon "edit" at bounding box center [1154, 202] width 21 height 21
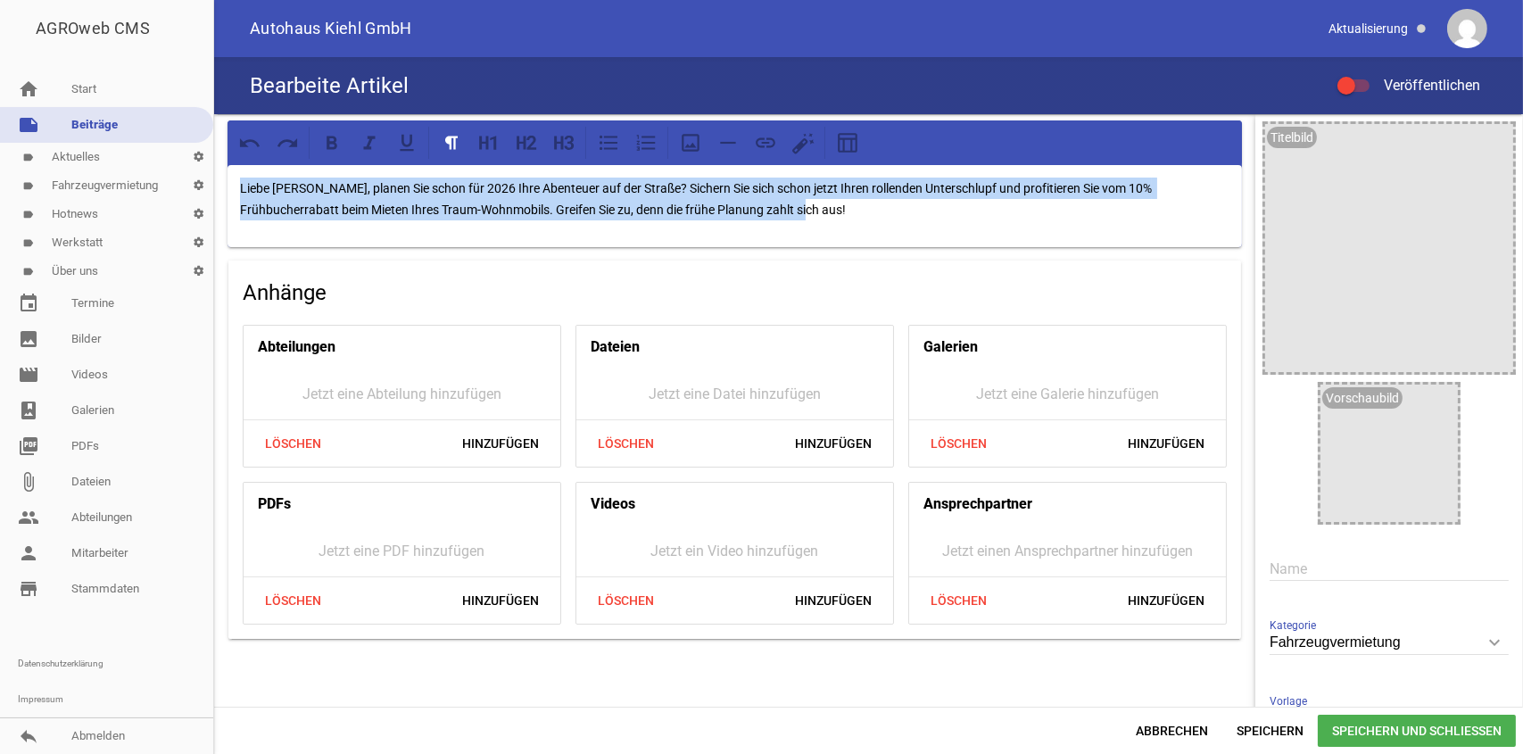
drag, startPoint x: 242, startPoint y: 186, endPoint x: 1072, endPoint y: 212, distance: 830.3
click at [1072, 212] on p "Liebe [PERSON_NAME], planen Sie schon für 2026 Ihre Abenteuer auf der Straße? S…" at bounding box center [735, 199] width 990 height 43
copy p "Liebe [PERSON_NAME], planen Sie schon für 2026 Ihre Abenteuer auf der Straße? S…"
click at [128, 126] on link "note Beiträge" at bounding box center [106, 125] width 213 height 36
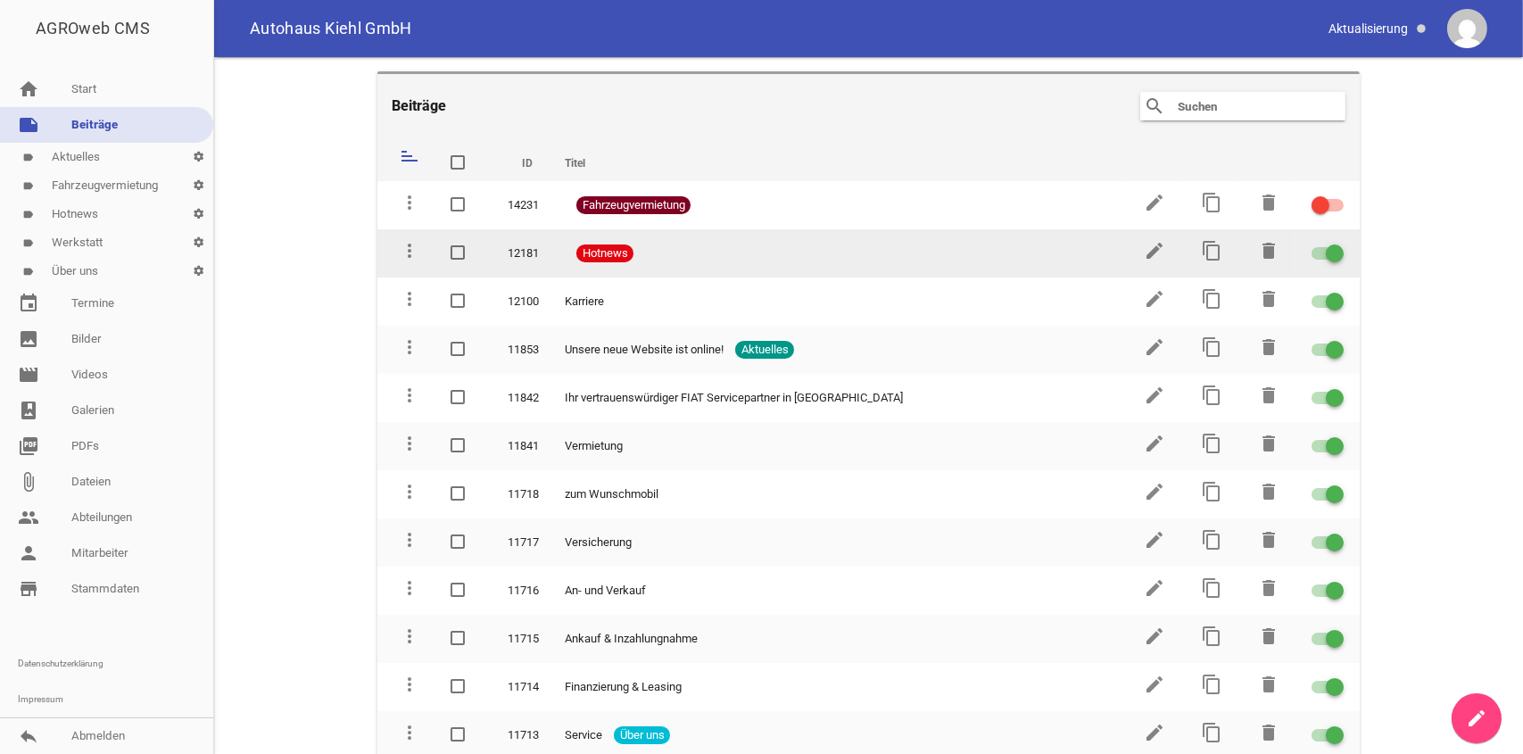
click at [1134, 258] on td "edit" at bounding box center [1152, 253] width 57 height 48
click at [1144, 254] on icon "edit" at bounding box center [1154, 250] width 21 height 21
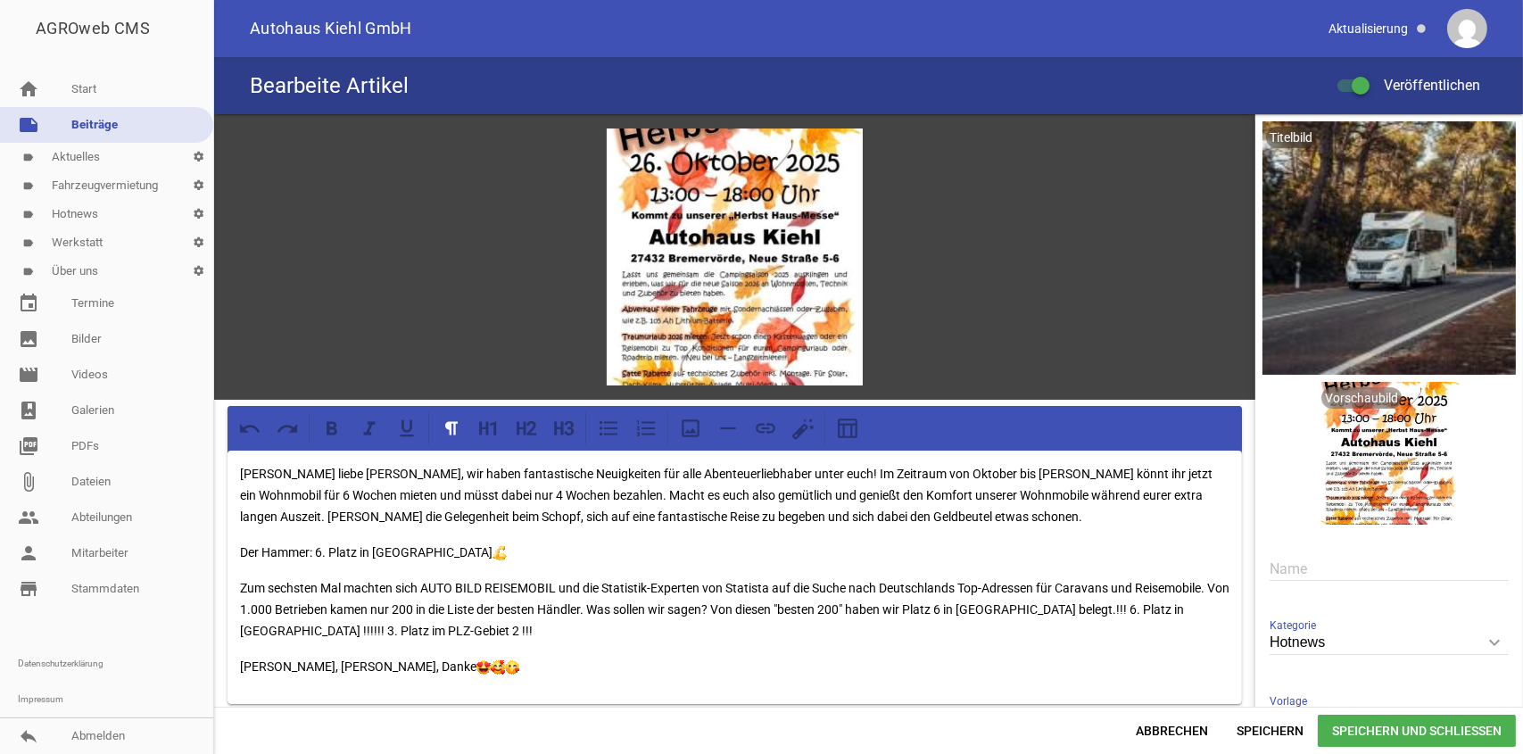
click at [926, 516] on p "[PERSON_NAME] liebe [PERSON_NAME], wir haben fantastische Neuigkeiten für alle …" at bounding box center [735, 495] width 990 height 64
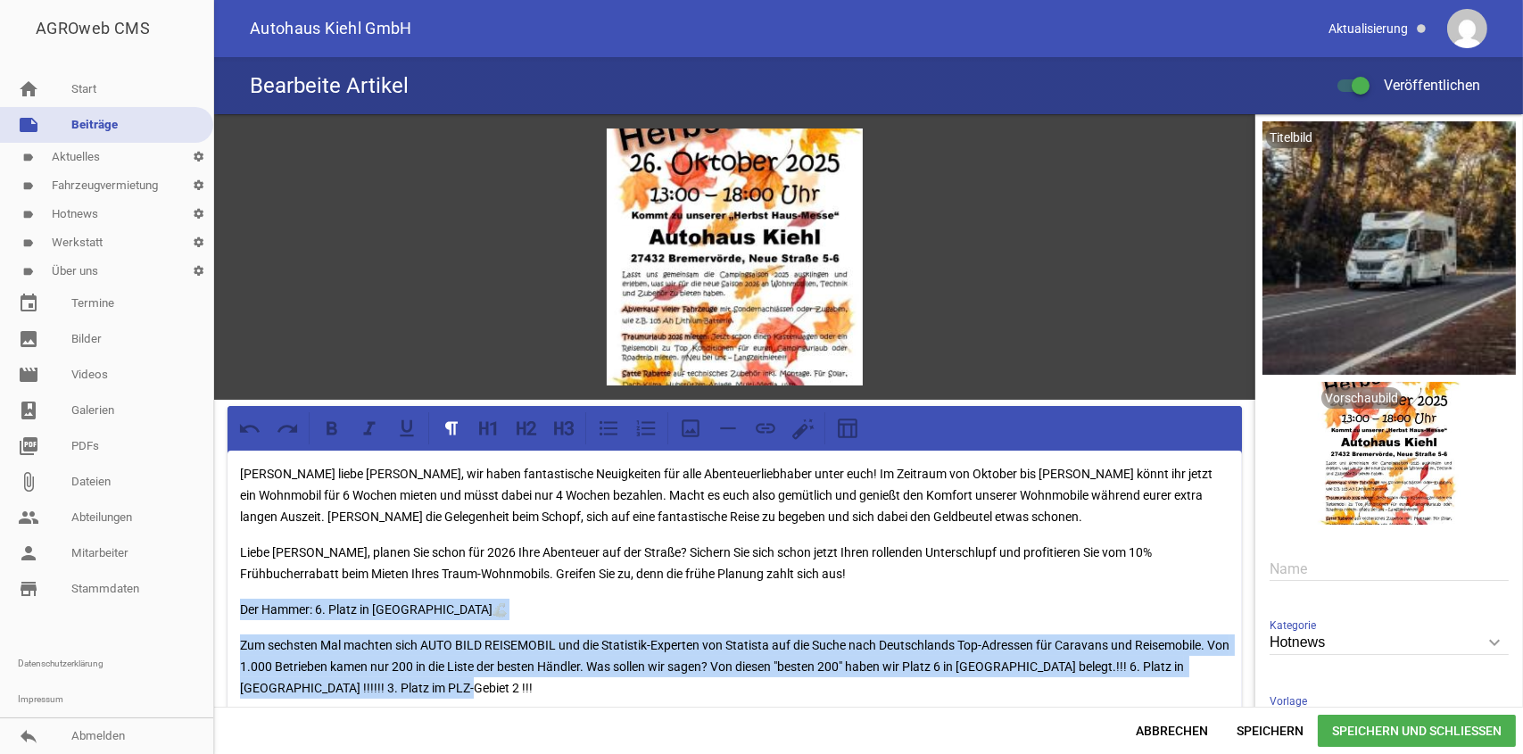
drag, startPoint x: 235, startPoint y: 610, endPoint x: 1197, endPoint y: 677, distance: 965.1
click at [1197, 677] on div "[PERSON_NAME] liebe [PERSON_NAME], wir haben fantastische Neuigkeiten für alle …" at bounding box center [735, 606] width 1015 height 311
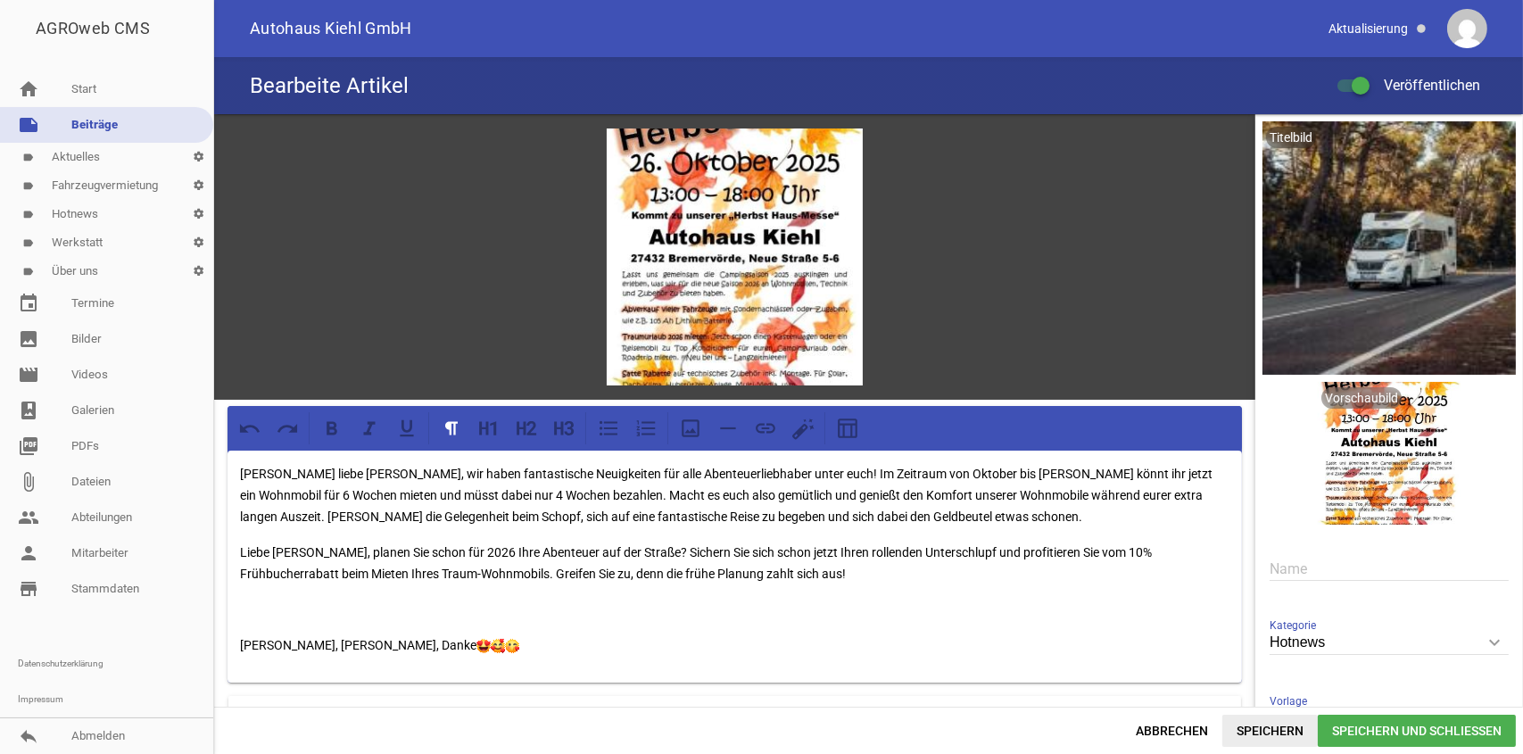
click at [1249, 724] on span "Speichern" at bounding box center [1269, 731] width 95 height 32
drag, startPoint x: 241, startPoint y: 635, endPoint x: 434, endPoint y: 640, distance: 192.8
click at [434, 640] on p "[PERSON_NAME], [PERSON_NAME], Danke" at bounding box center [735, 644] width 990 height 21
drag, startPoint x: 650, startPoint y: 622, endPoint x: 435, endPoint y: 652, distance: 217.2
click at [435, 652] on p "[PERSON_NAME], [PERSON_NAME], Danke" at bounding box center [735, 644] width 990 height 21
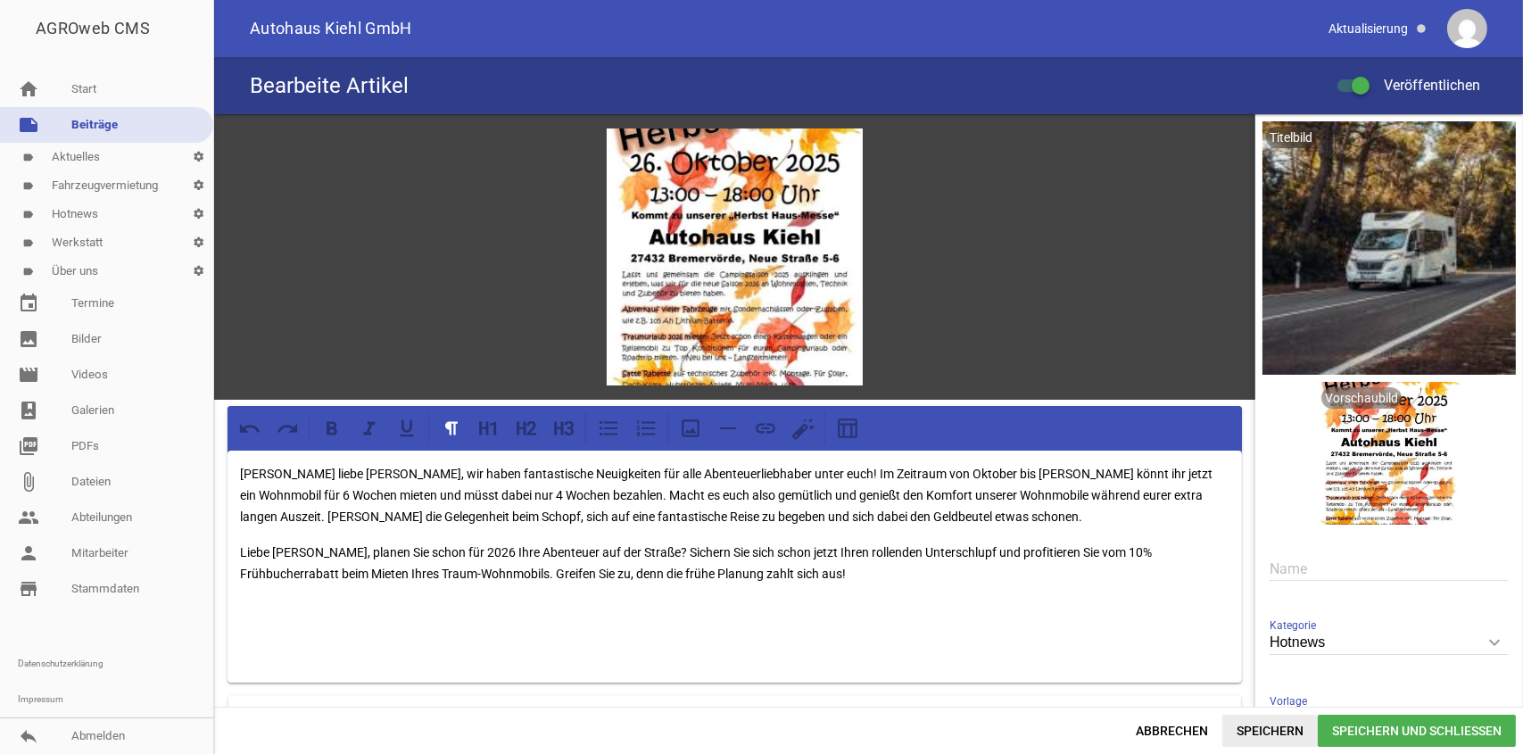
click at [1275, 732] on span "Speichern" at bounding box center [1269, 731] width 95 height 32
click at [316, 551] on p "Liebe [PERSON_NAME], planen Sie schon für 2026 Ihre Abenteuer auf der Straße? S…" at bounding box center [735, 563] width 990 height 43
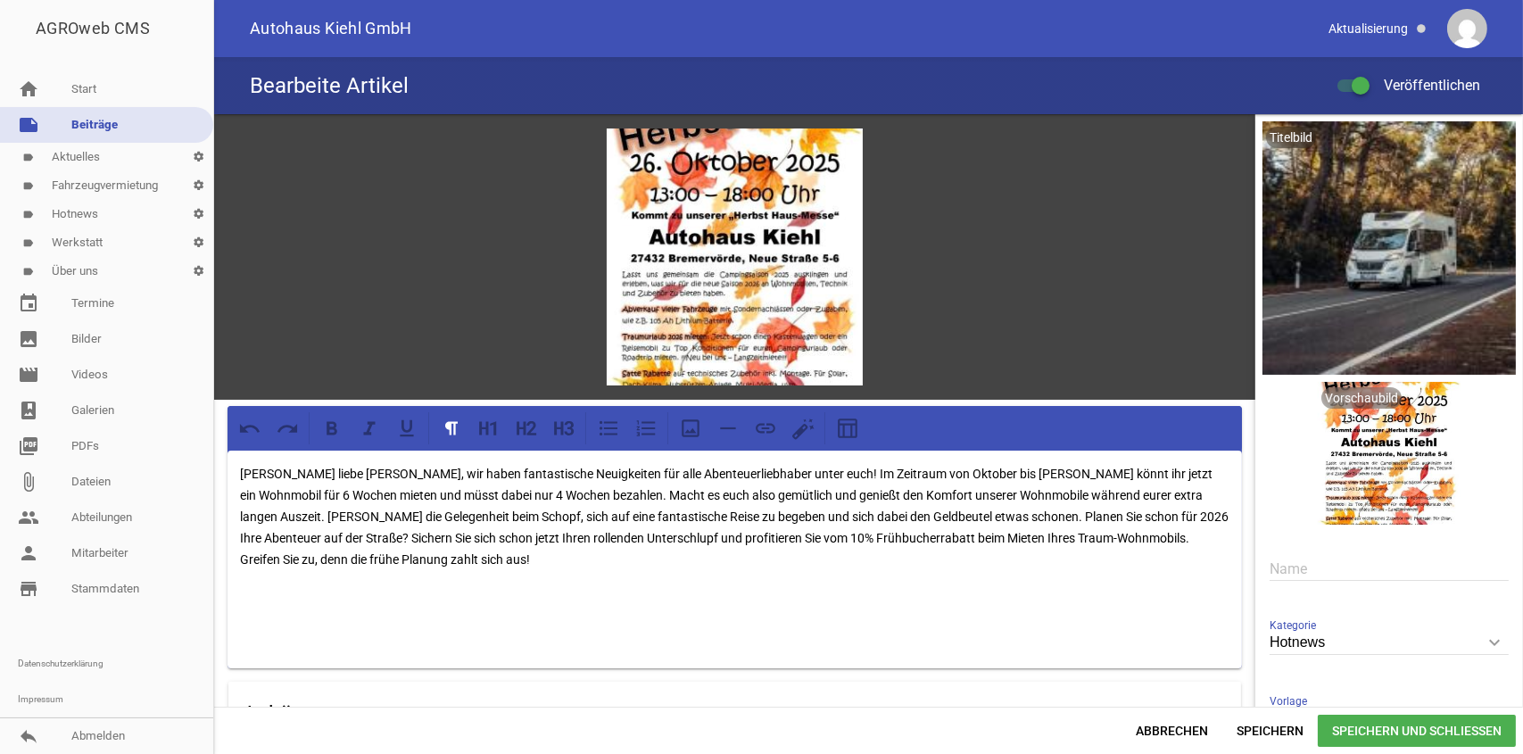
click at [887, 512] on p "[PERSON_NAME] liebe [PERSON_NAME], wir haben fantastische Neuigkeiten für alle …" at bounding box center [735, 516] width 990 height 107
click at [891, 510] on p "[PERSON_NAME] liebe [PERSON_NAME], wir haben fantastische Neuigkeiten für alle …" at bounding box center [735, 516] width 990 height 107
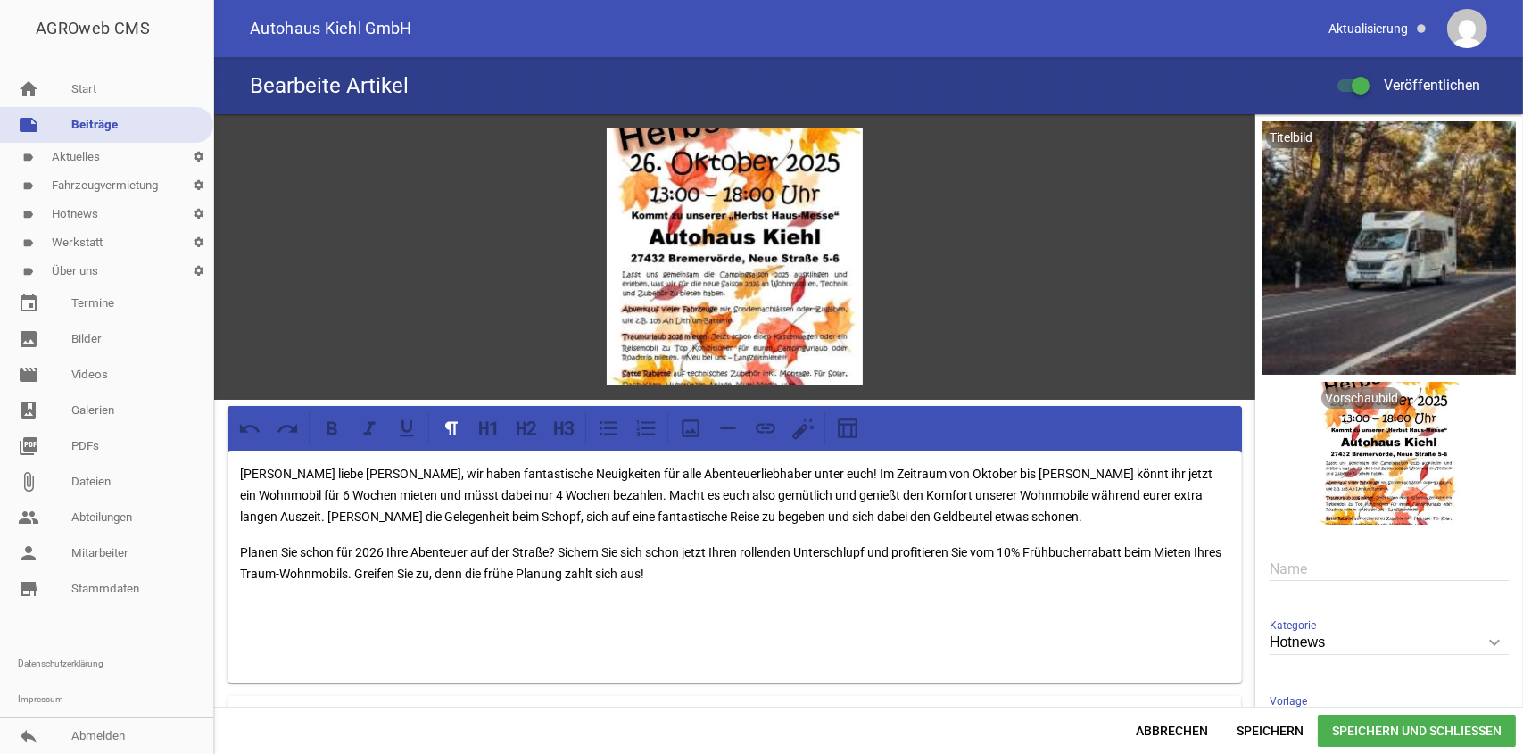
click at [238, 464] on div "[PERSON_NAME] liebe [PERSON_NAME], wir haben fantastische Neuigkeiten für alle …" at bounding box center [735, 567] width 1015 height 232
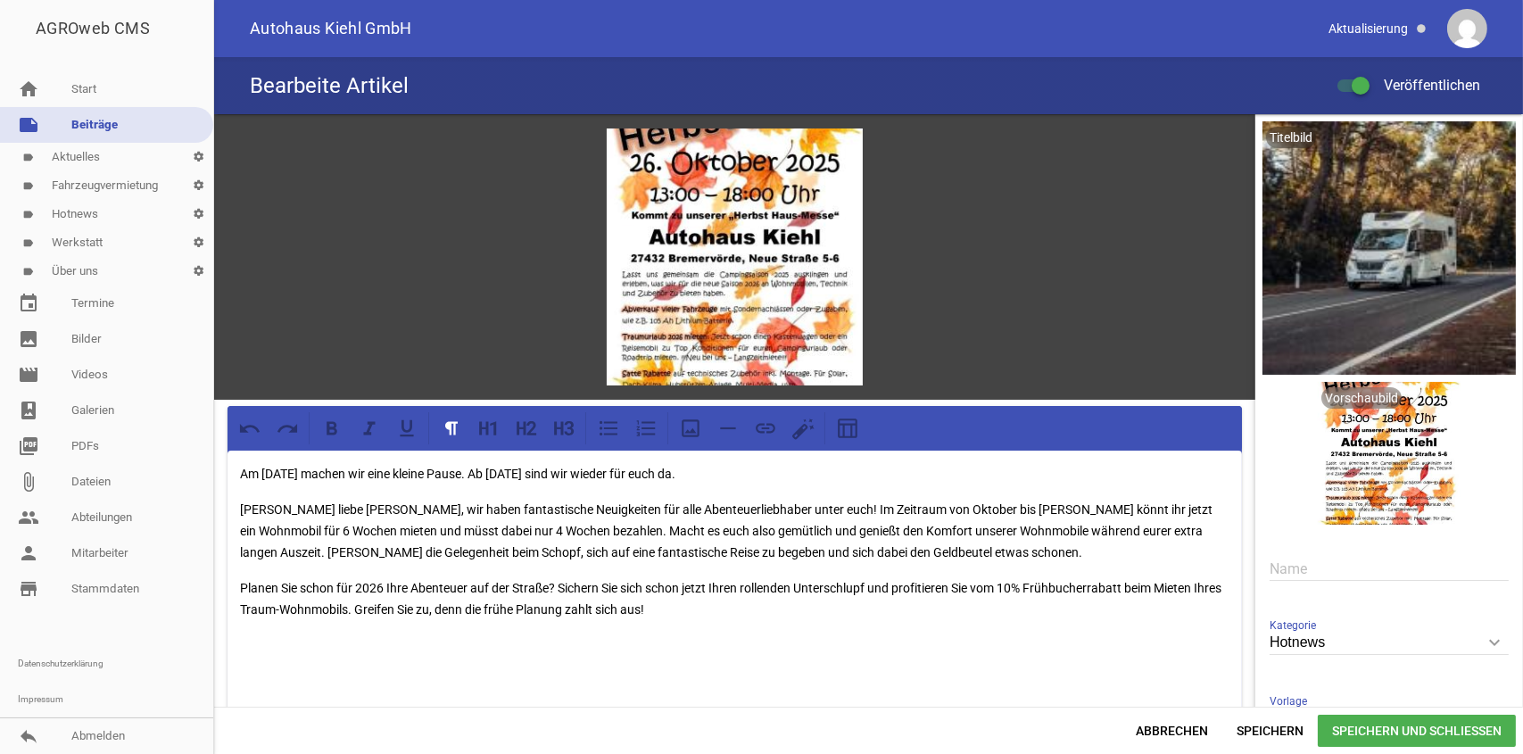
click at [310, 468] on p "Am [DATE] machen wir eine kleine Pause. Ab [DATE] sind wir wieder für euch da." at bounding box center [735, 473] width 990 height 21
click at [270, 473] on p "Am [DATE] machen wir eine kleine Pause. Ab [DATE] sind wir wieder für euch da." at bounding box center [735, 473] width 990 height 21
click at [492, 471] on p "Am [DATE] machen wir eine kleine Pause. Ab [DATE] sind wir wieder für euch da." at bounding box center [735, 473] width 990 height 21
click at [708, 471] on p "Am [DATE] machen wir eine kleine Pause. Da bleibt das Autohaus zu. Ab [DATE] si…" at bounding box center [735, 473] width 990 height 21
click at [928, 474] on p "Am [DATE] machen wir eine kleine Pause. Da bleibt das Autohaus zu. Ab [DATE] si…" at bounding box center [735, 473] width 990 height 21
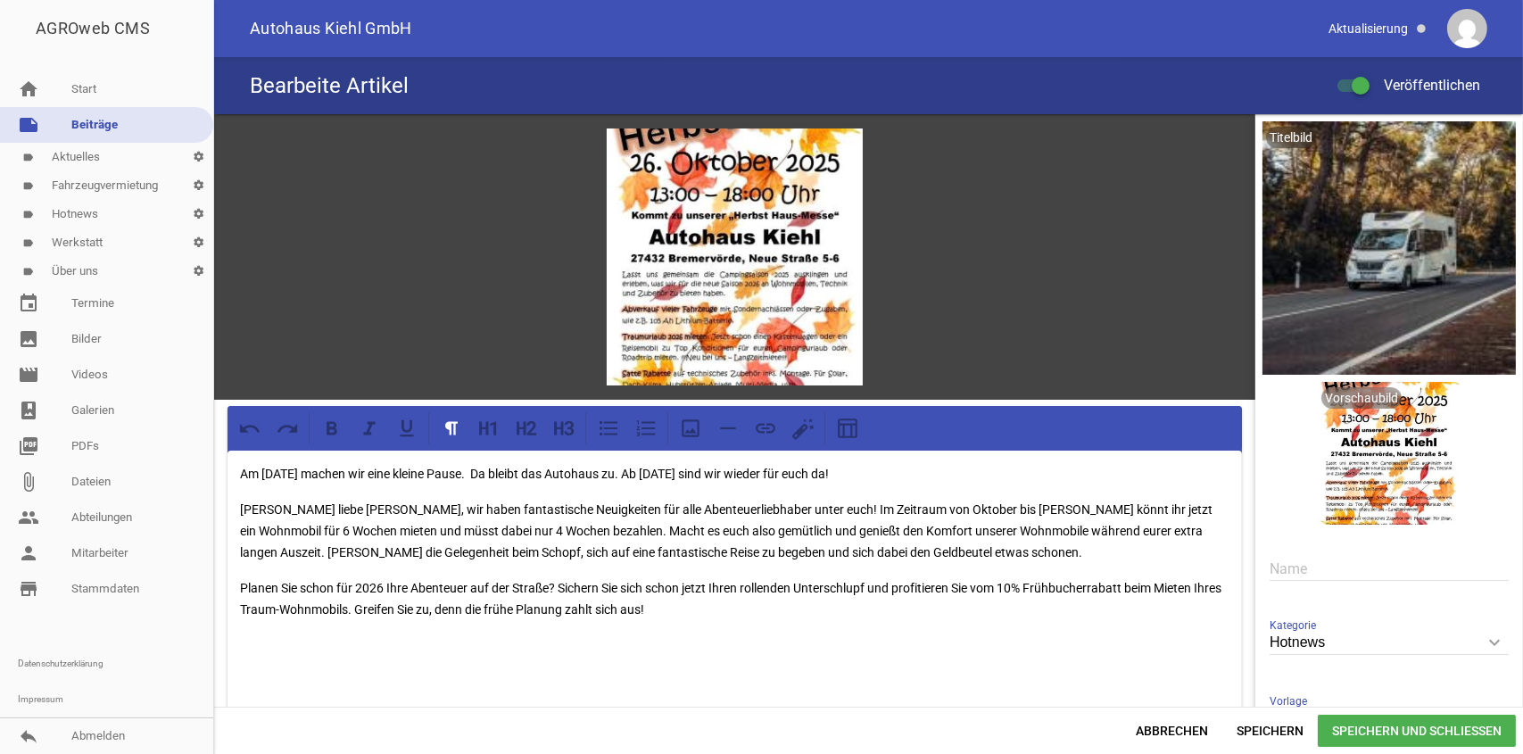
drag, startPoint x: 235, startPoint y: 468, endPoint x: 957, endPoint y: 471, distance: 722.8
click at [957, 471] on div "Am [DATE] machen wir eine kleine Pause. Da bleibt das Autohaus zu. Ab [DATE] si…" at bounding box center [735, 585] width 1015 height 268
copy p "Am [DATE] machen wir eine kleine Pause. Da bleibt das Autohaus zu. Ab [DATE] si…"
click at [1253, 726] on span "Speichern" at bounding box center [1269, 731] width 95 height 32
click at [1405, 729] on span "Speichern und Schließen" at bounding box center [1417, 731] width 198 height 32
